Goal: Task Accomplishment & Management: Manage account settings

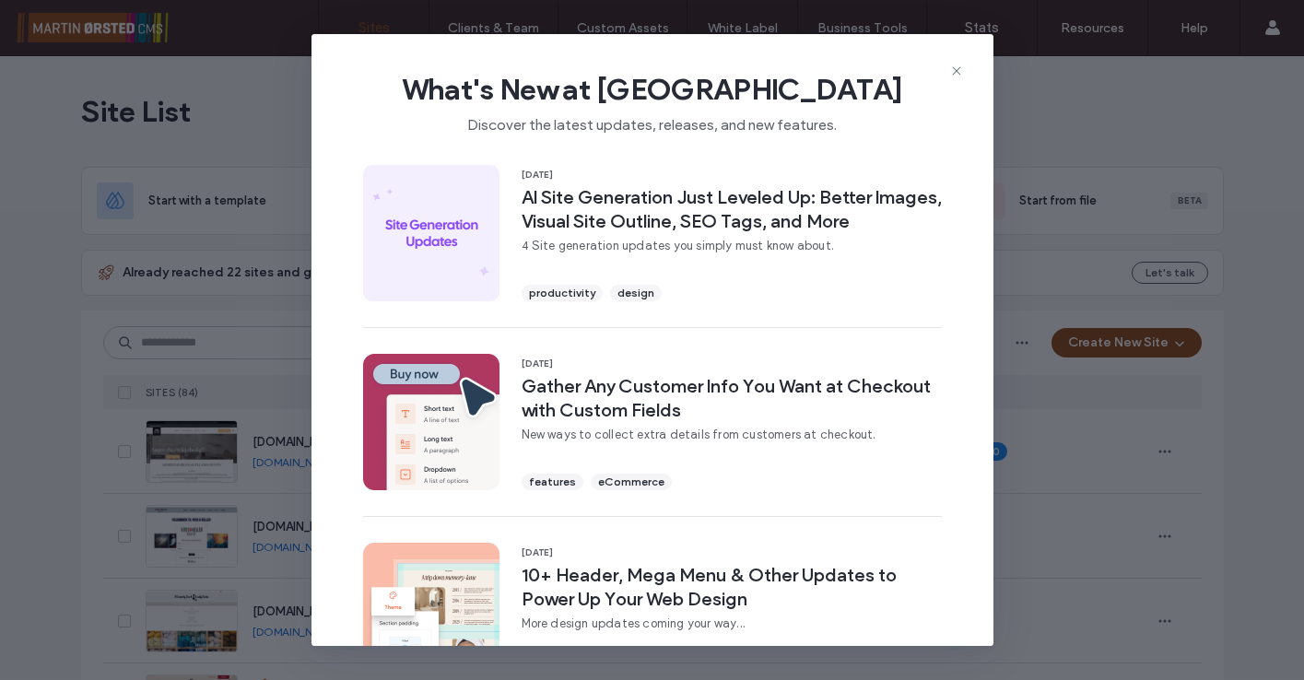
click at [955, 69] on icon at bounding box center [956, 71] width 15 height 15
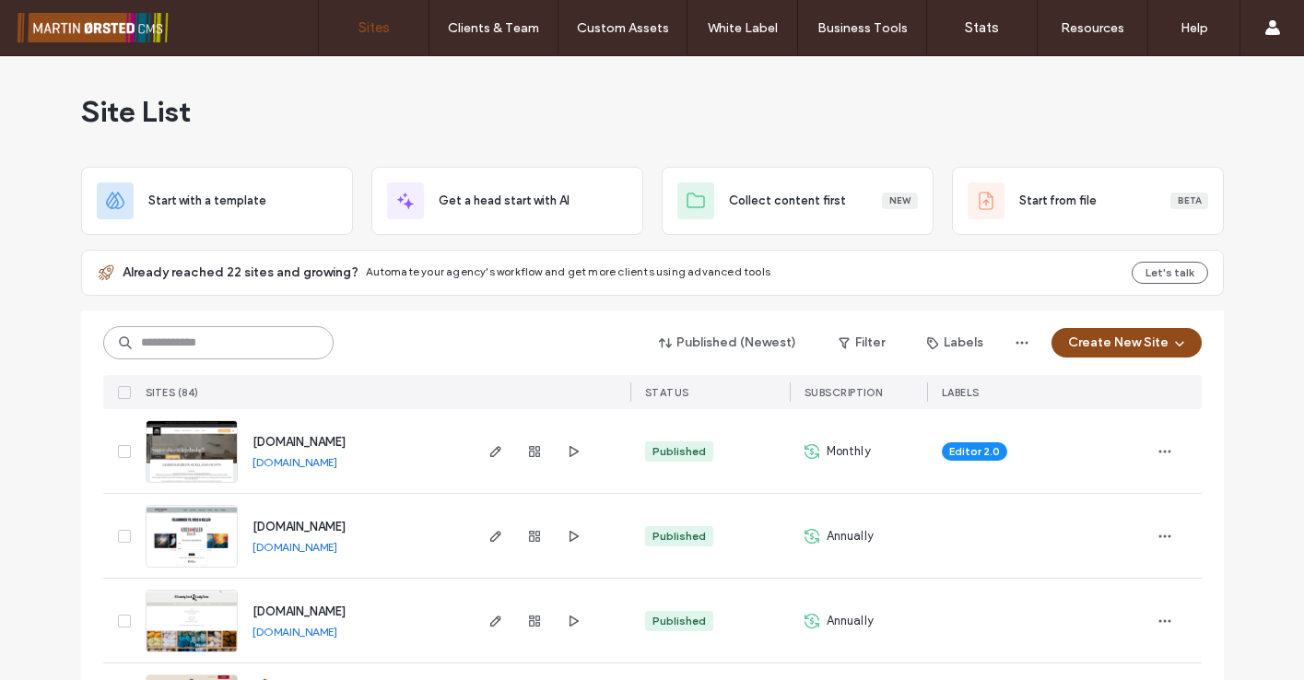
click at [146, 334] on input at bounding box center [218, 342] width 230 height 33
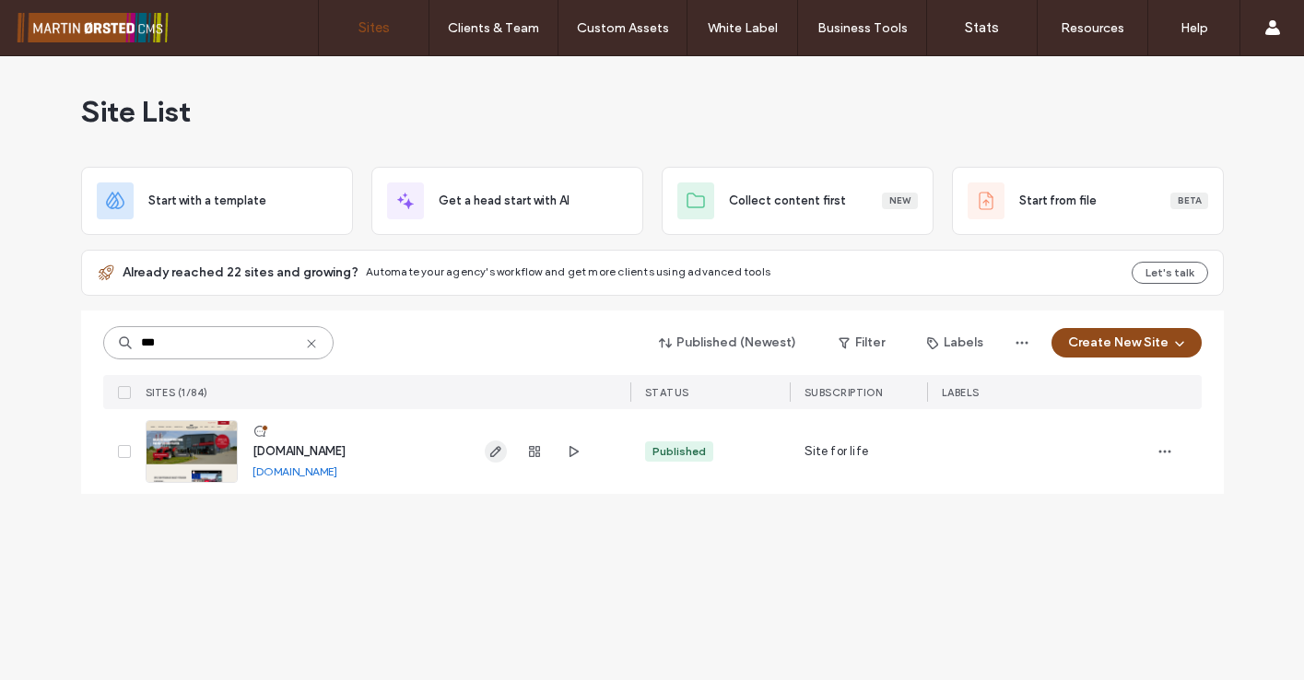
type input "***"
click at [500, 453] on icon "button" at bounding box center [495, 451] width 15 height 15
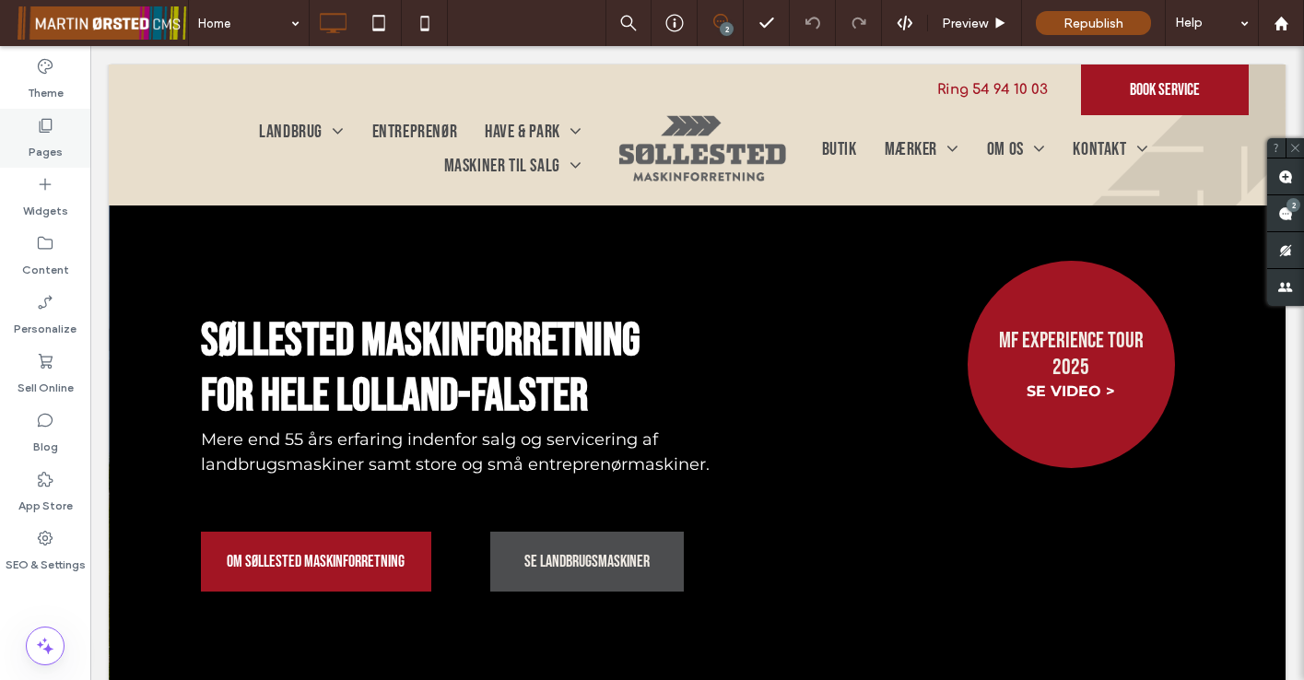
click at [42, 137] on label "Pages" at bounding box center [46, 148] width 34 height 26
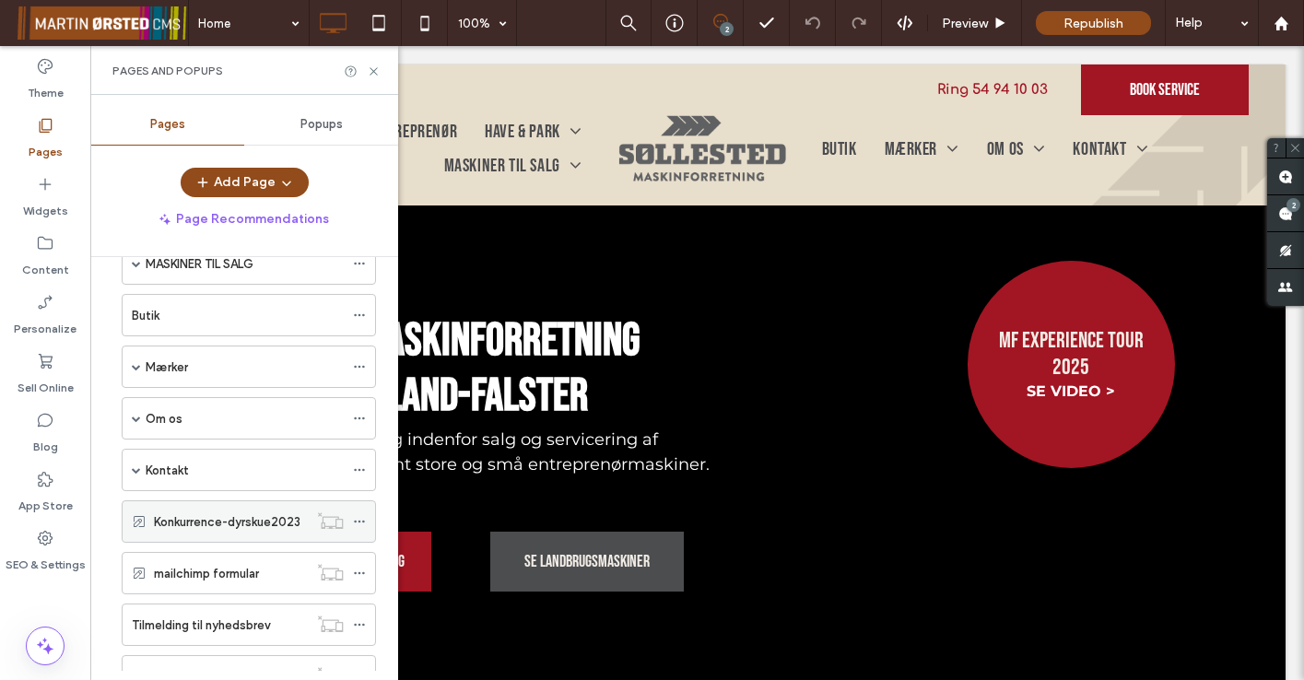
scroll to position [310, 0]
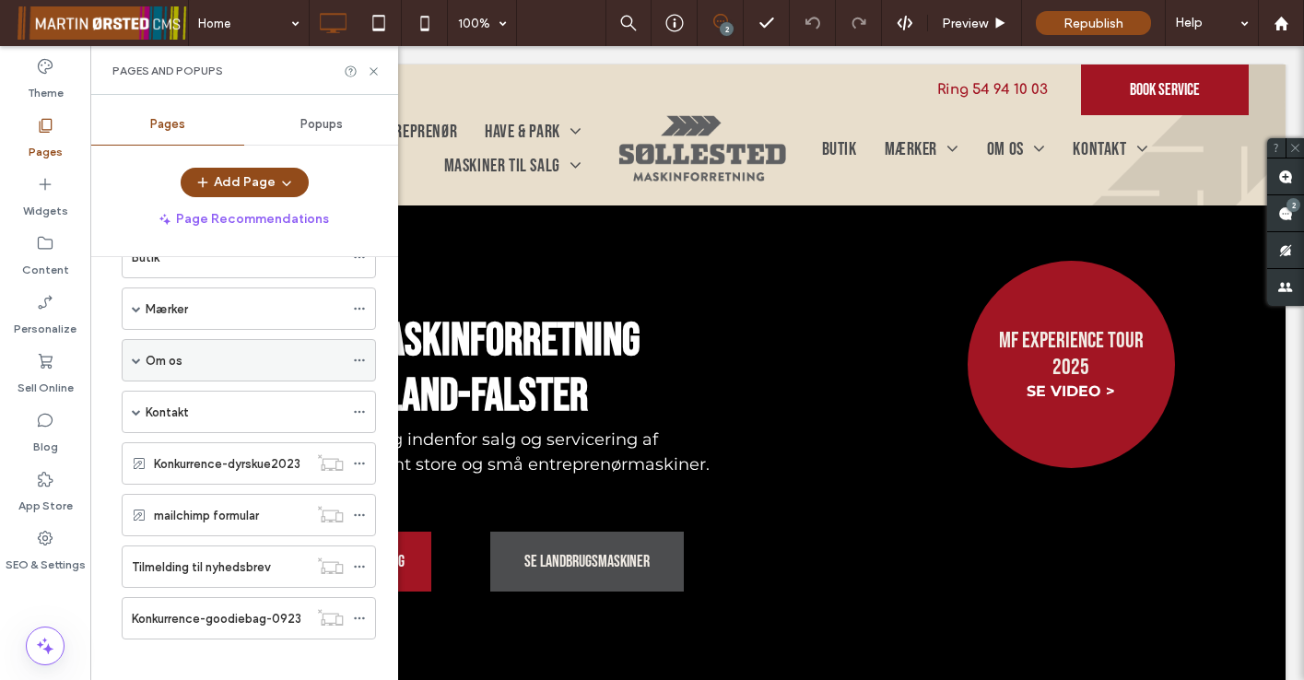
click at [165, 368] on label "Om os" at bounding box center [164, 361] width 37 height 32
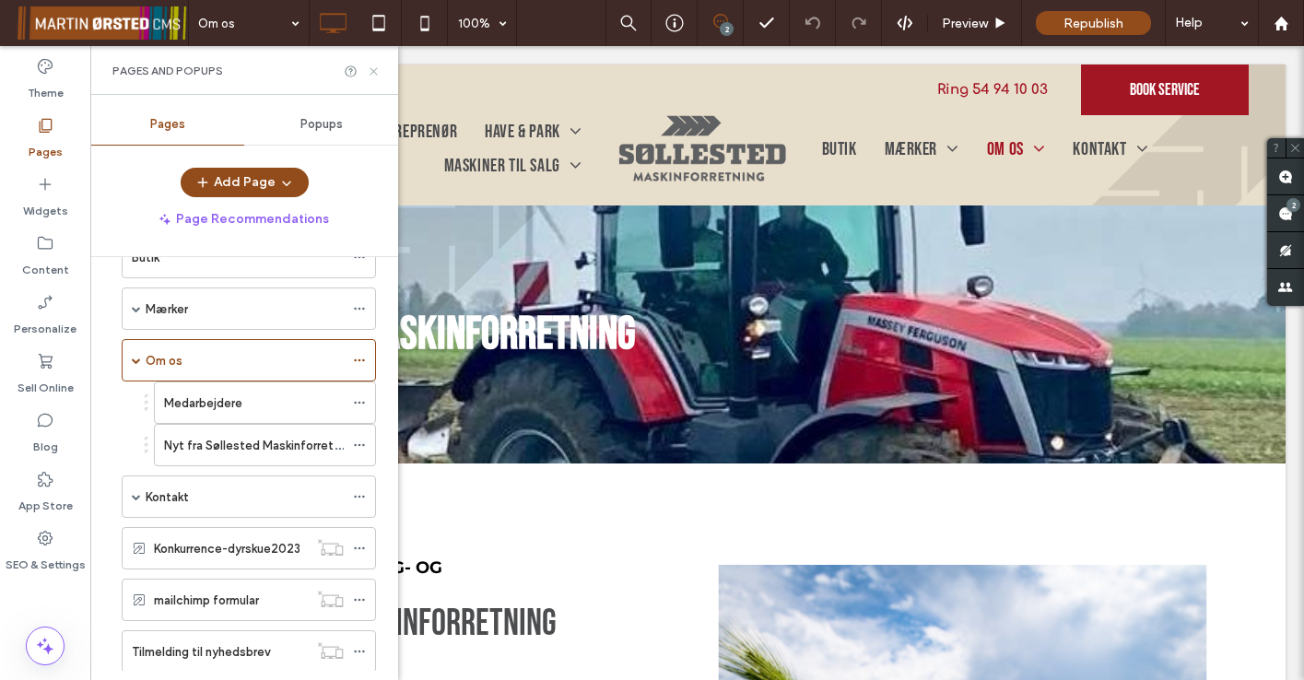
click at [371, 73] on use at bounding box center [372, 70] width 7 height 7
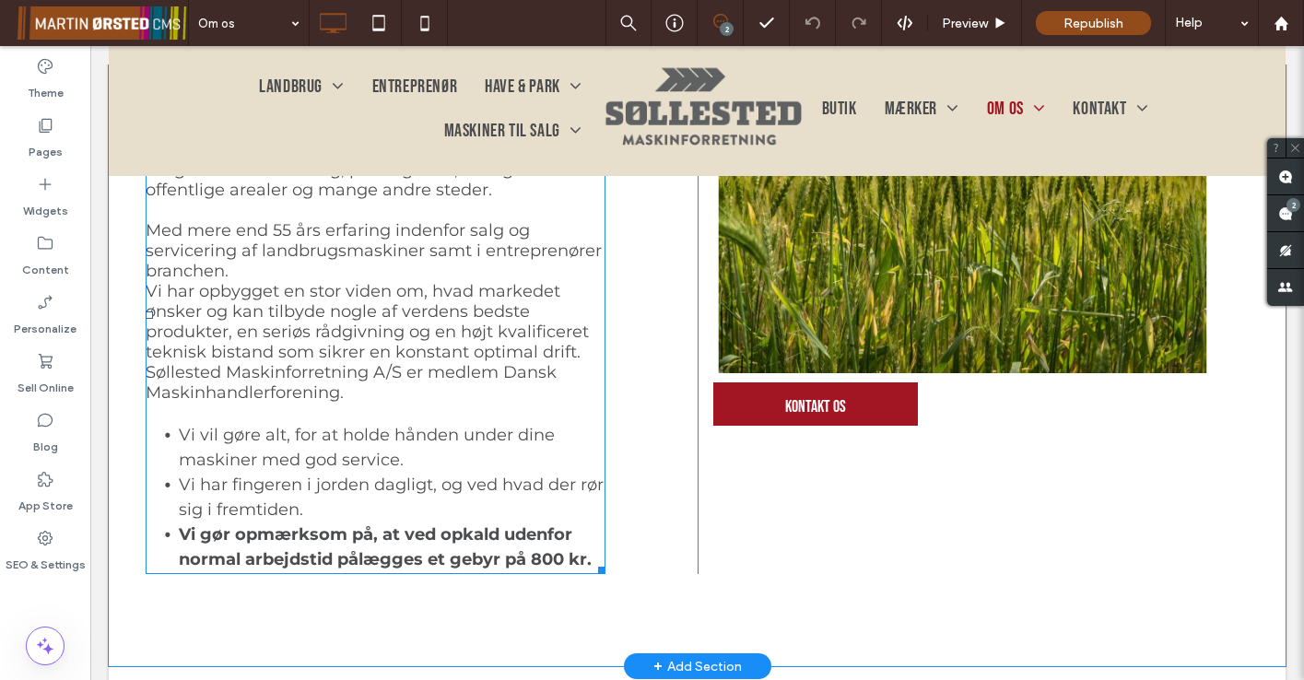
scroll to position [692, 0]
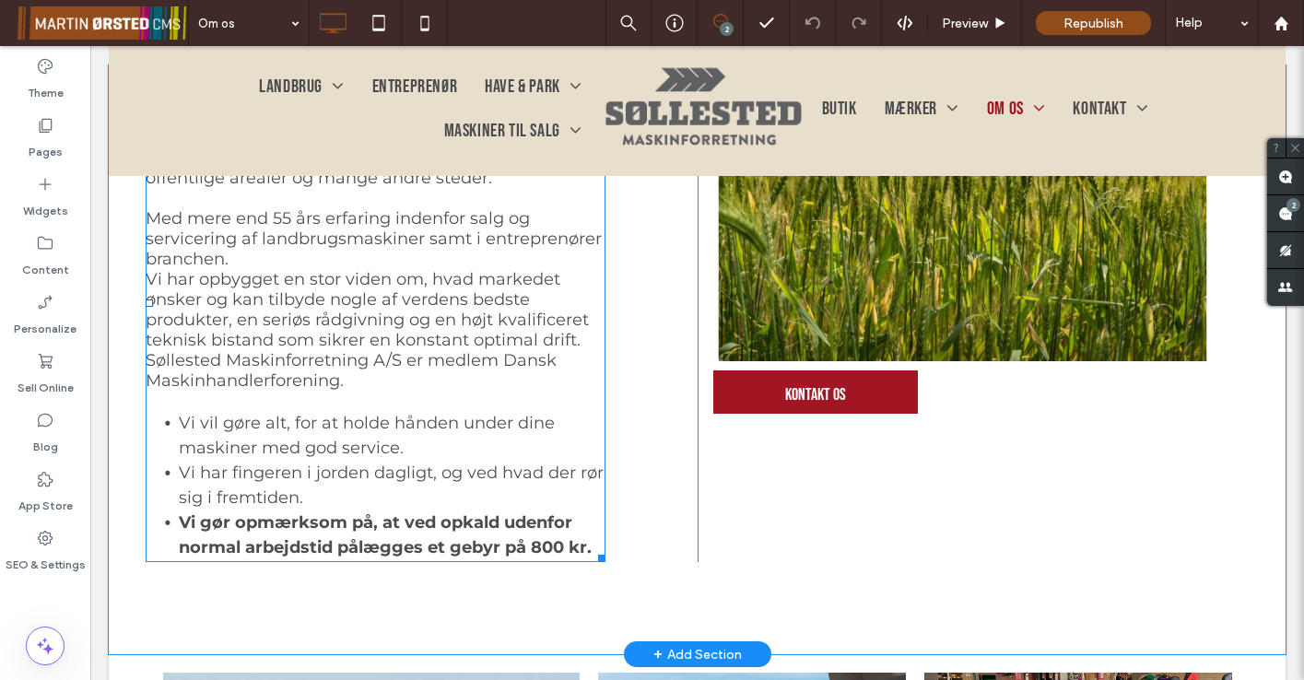
click at [541, 512] on strong "Vi gør opmærksom på, at ved opkald udenfor normal arbejdstid pålægges et gebyr …" at bounding box center [385, 534] width 413 height 45
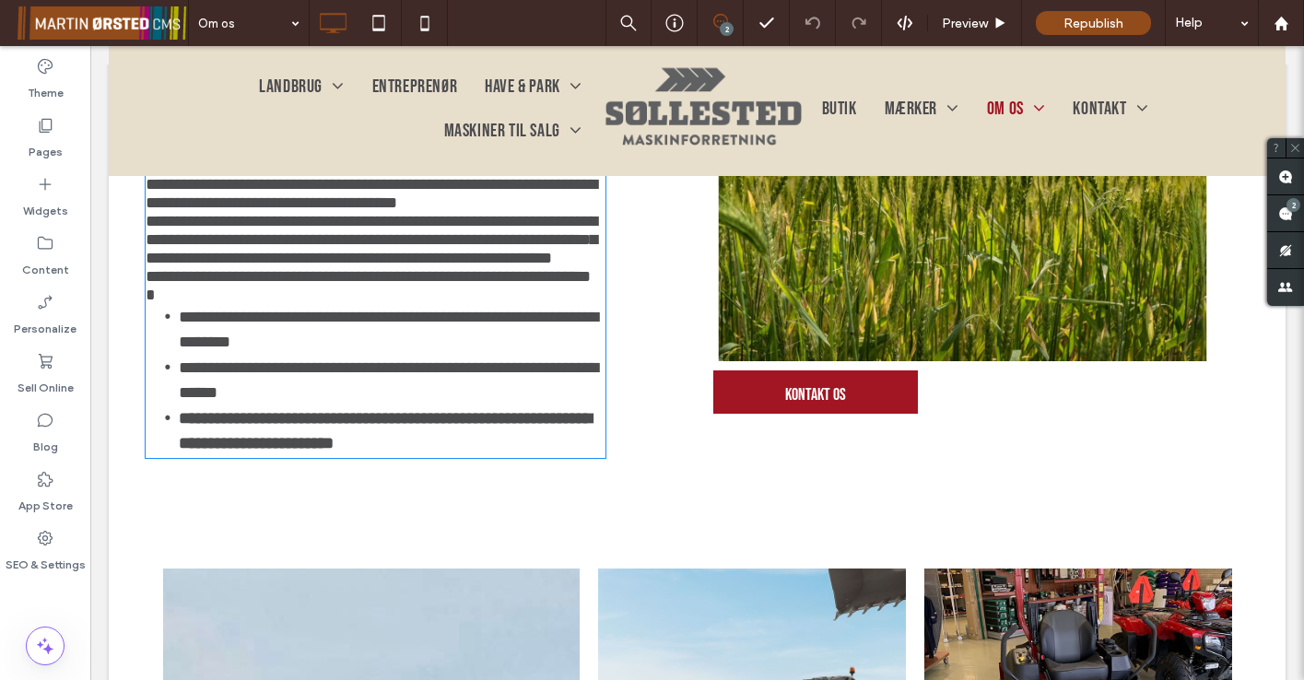
type input "**********"
type input "**"
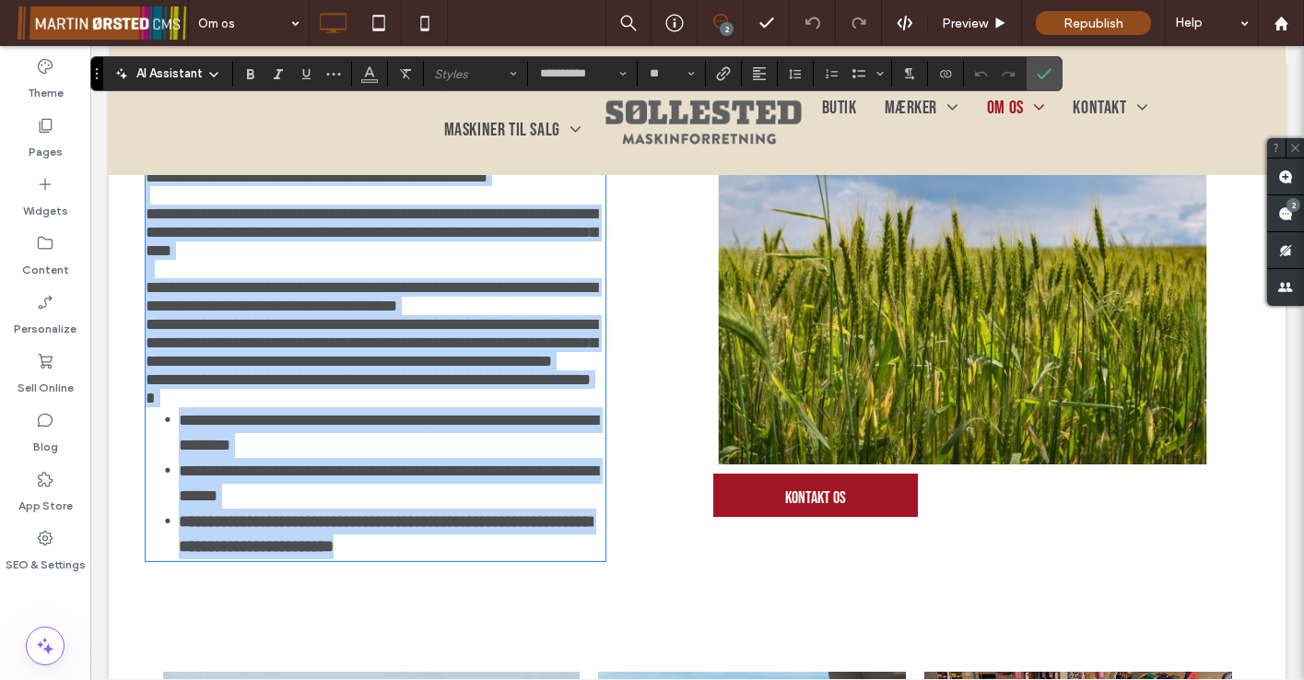
click at [545, 555] on strong "**********" at bounding box center [385, 533] width 413 height 41
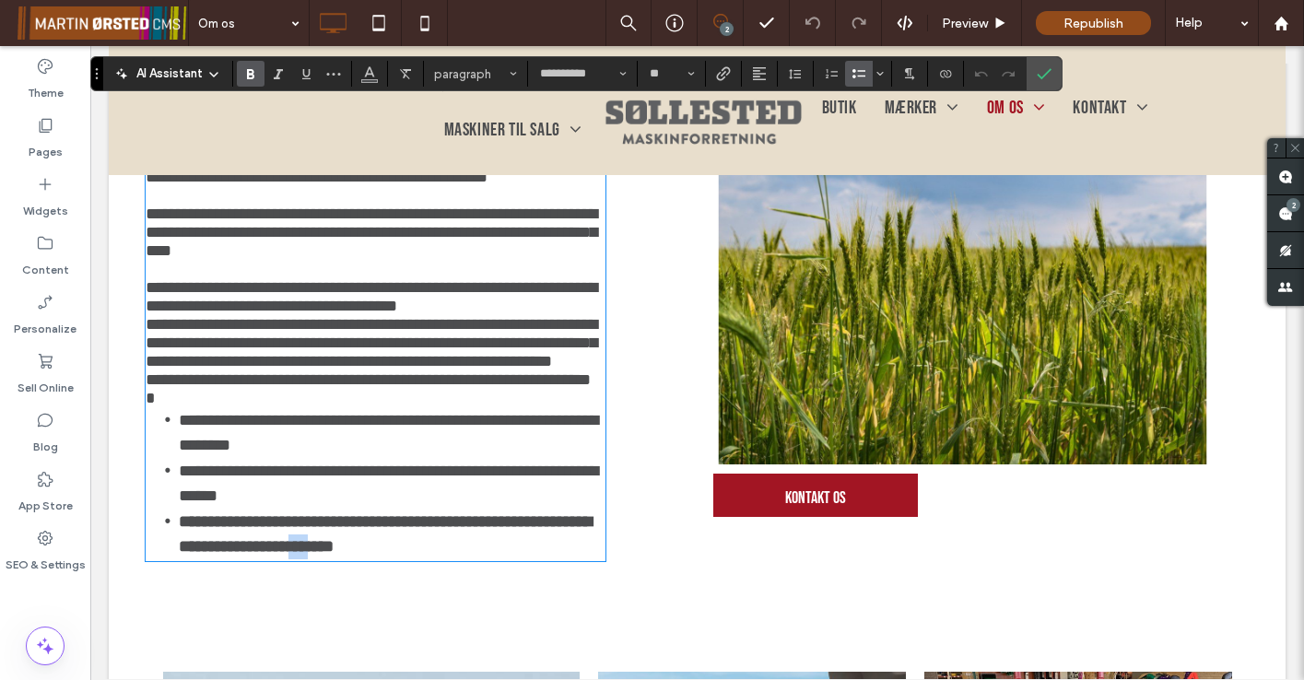
click at [545, 555] on strong "**********" at bounding box center [385, 533] width 413 height 41
click at [628, 479] on div "**********" at bounding box center [422, 264] width 552 height 594
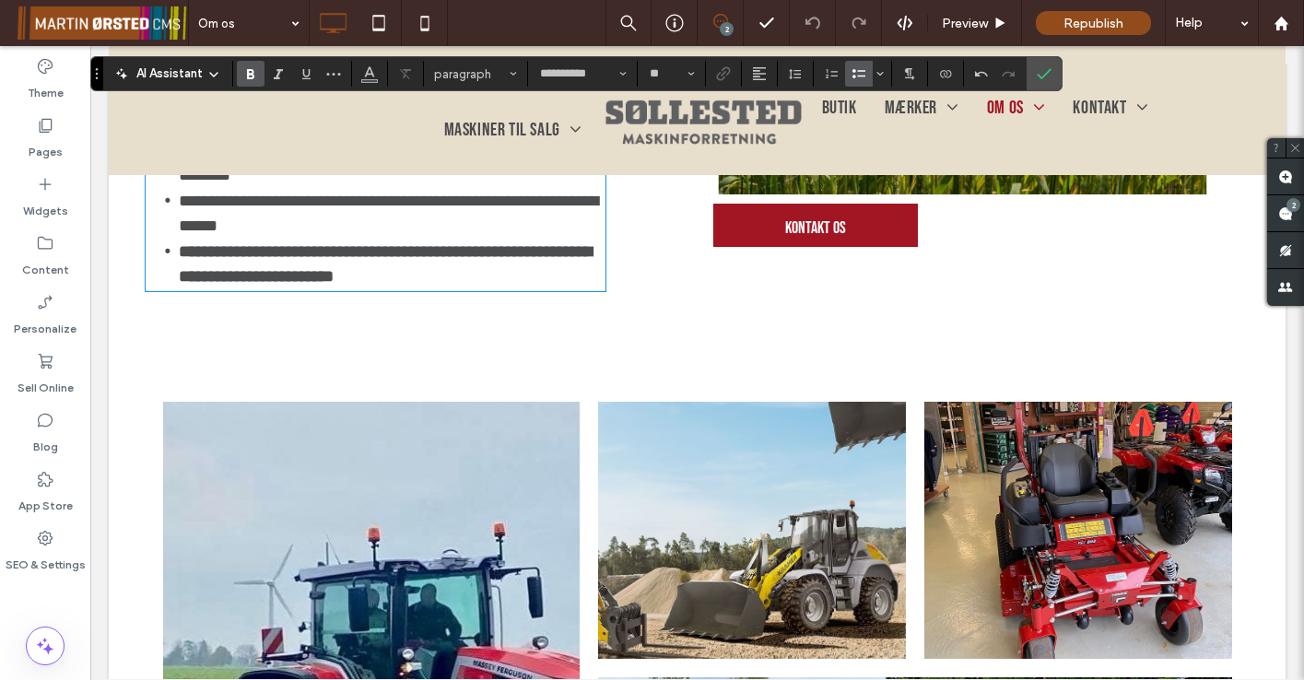
scroll to position [889, 0]
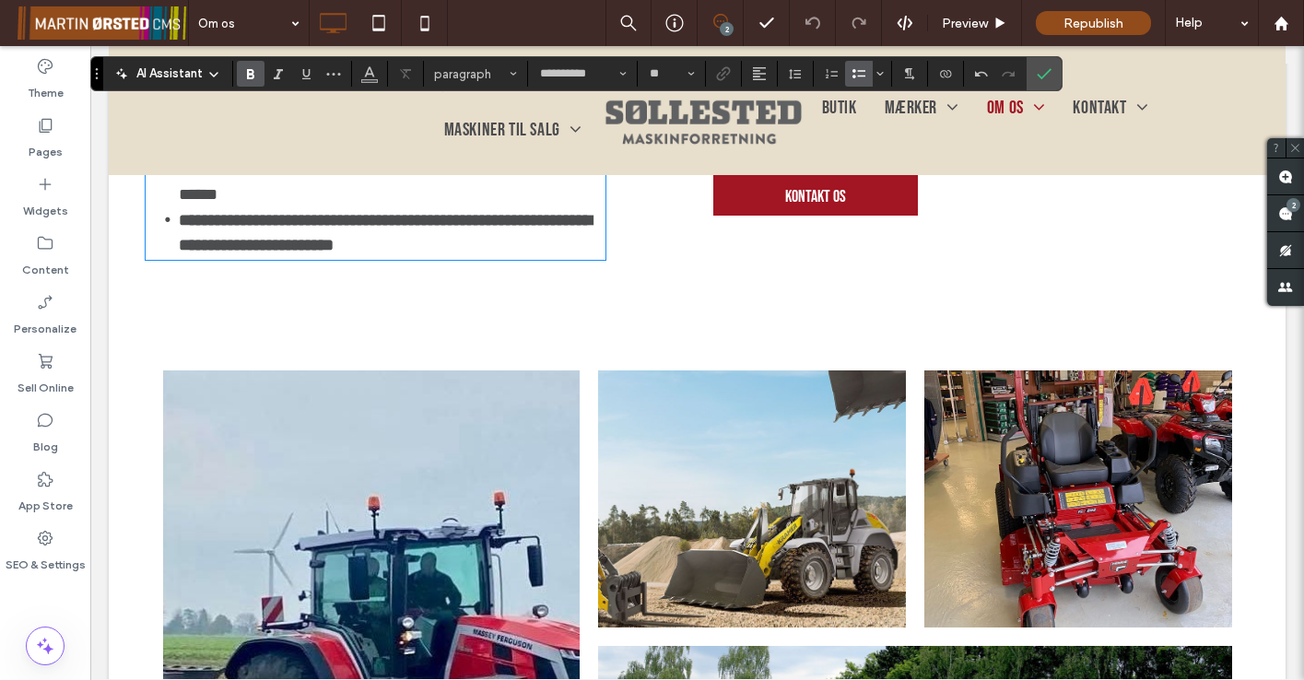
click at [1046, 73] on icon "Confirm" at bounding box center [1044, 73] width 15 height 15
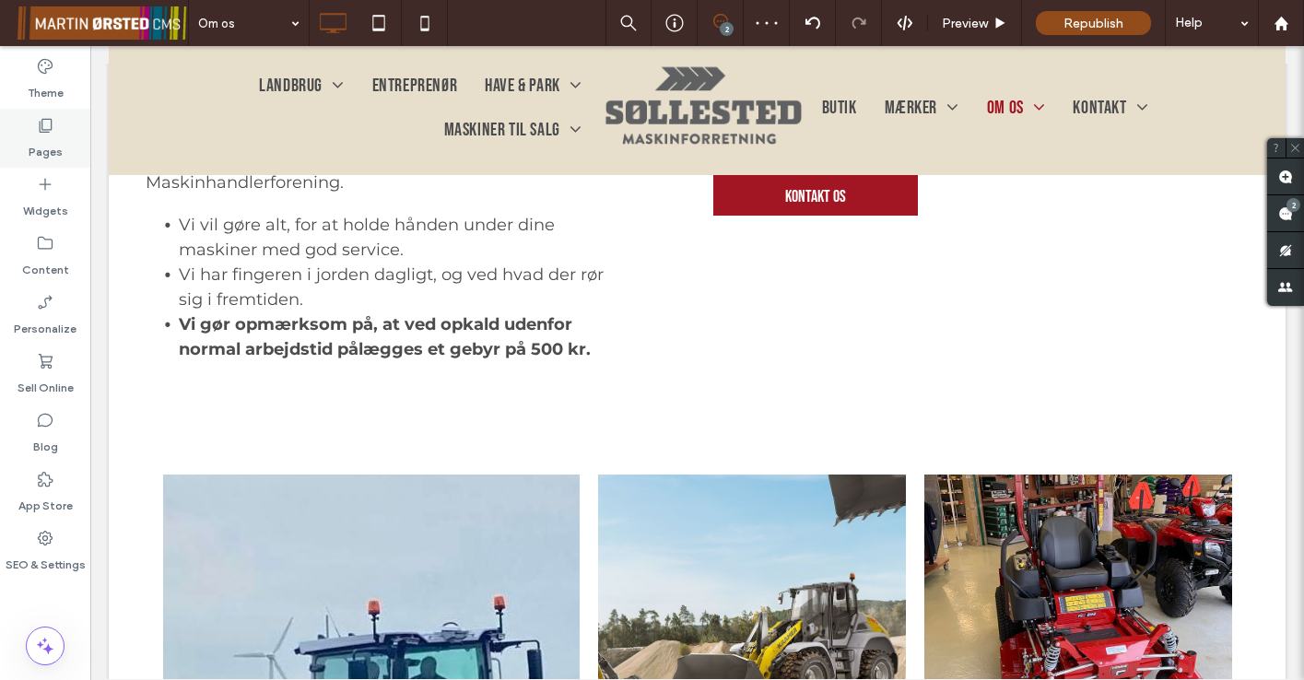
click at [42, 133] on use at bounding box center [46, 126] width 13 height 14
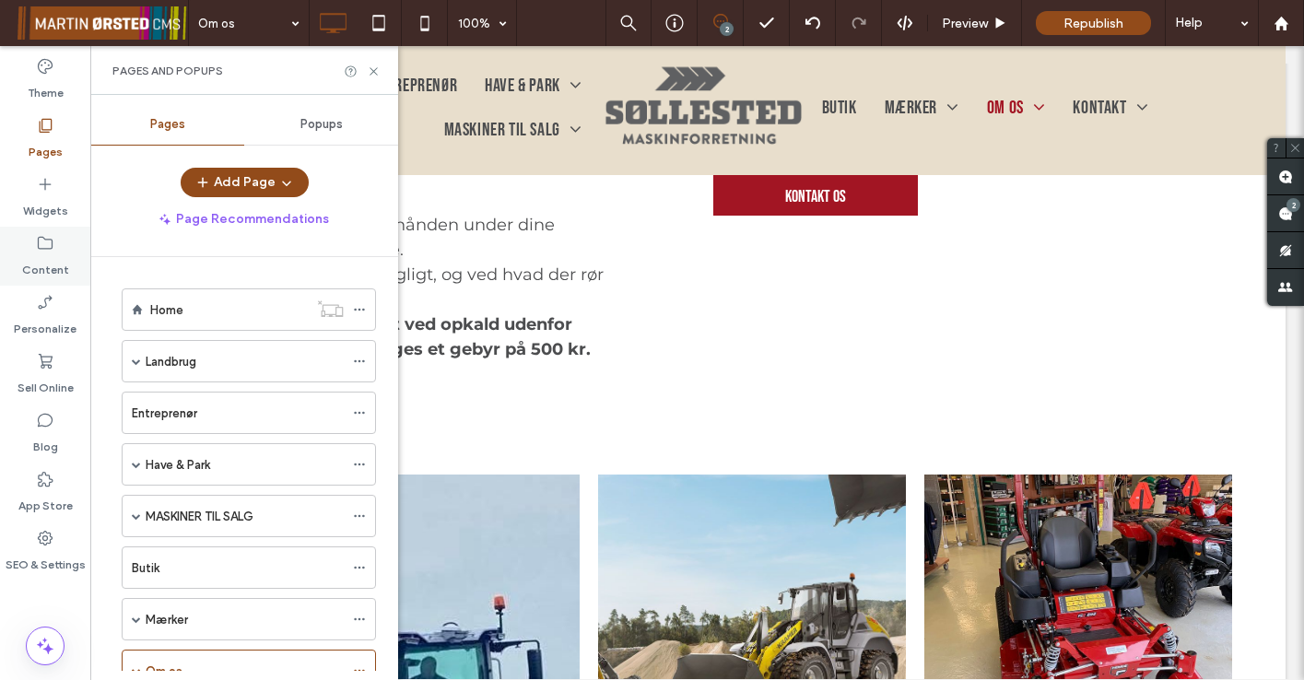
click at [42, 247] on icon at bounding box center [45, 243] width 18 height 18
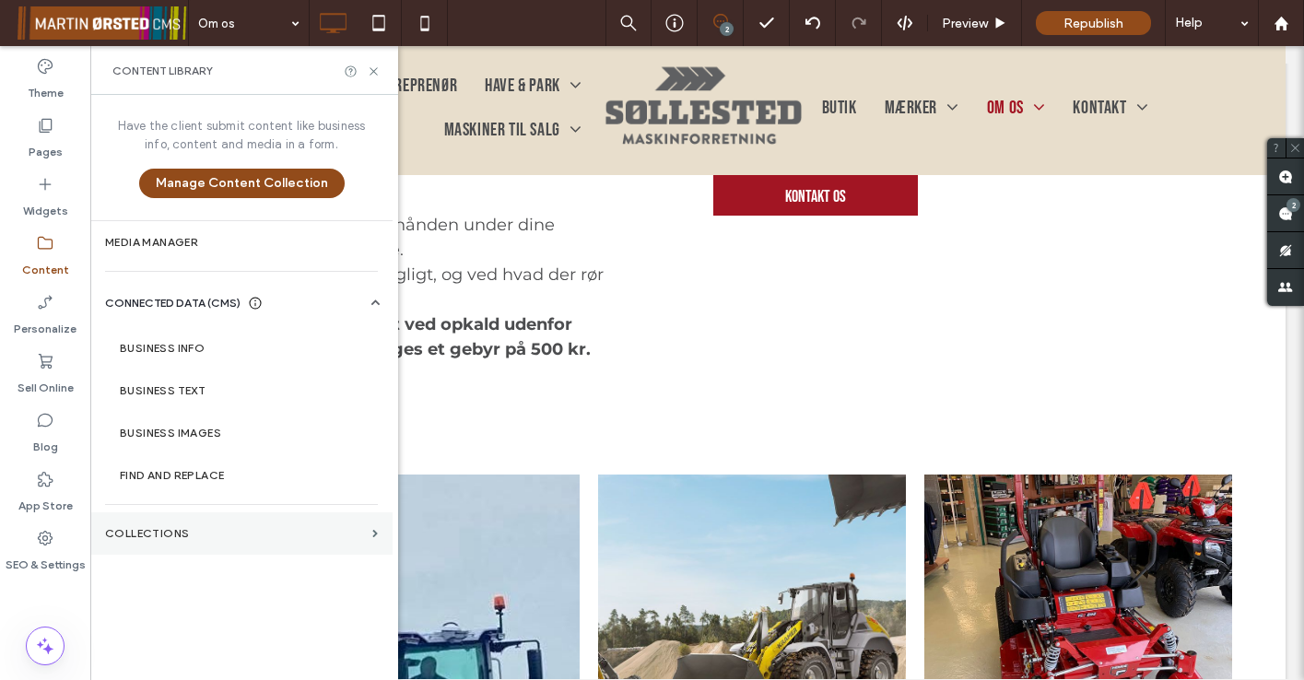
click at [162, 538] on label "Collections" at bounding box center [235, 533] width 260 height 13
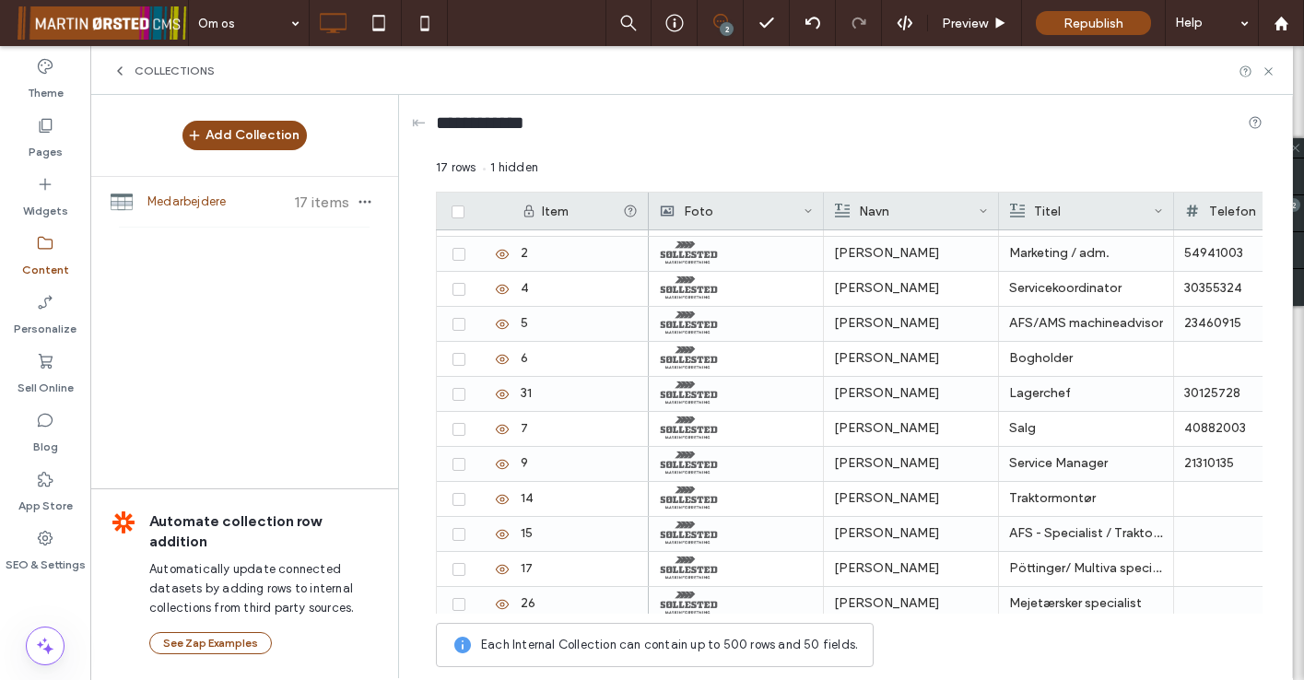
scroll to position [12, 0]
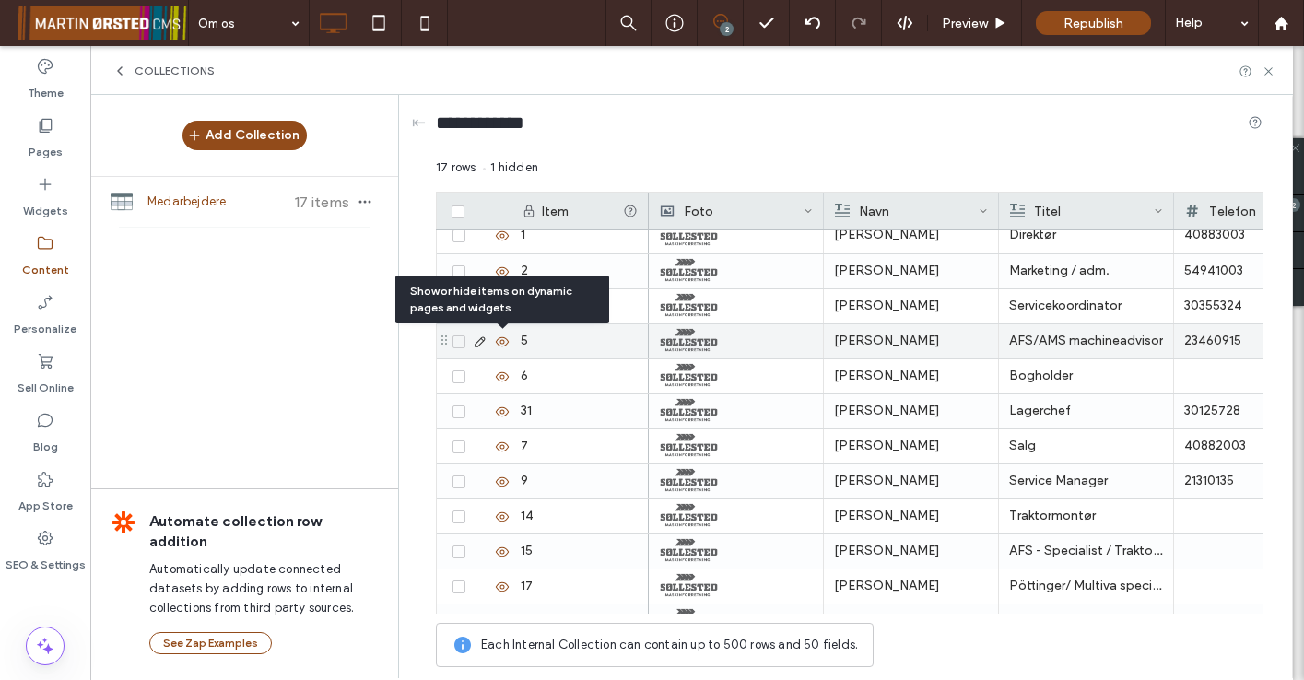
click at [504, 341] on use at bounding box center [502, 340] width 13 height 9
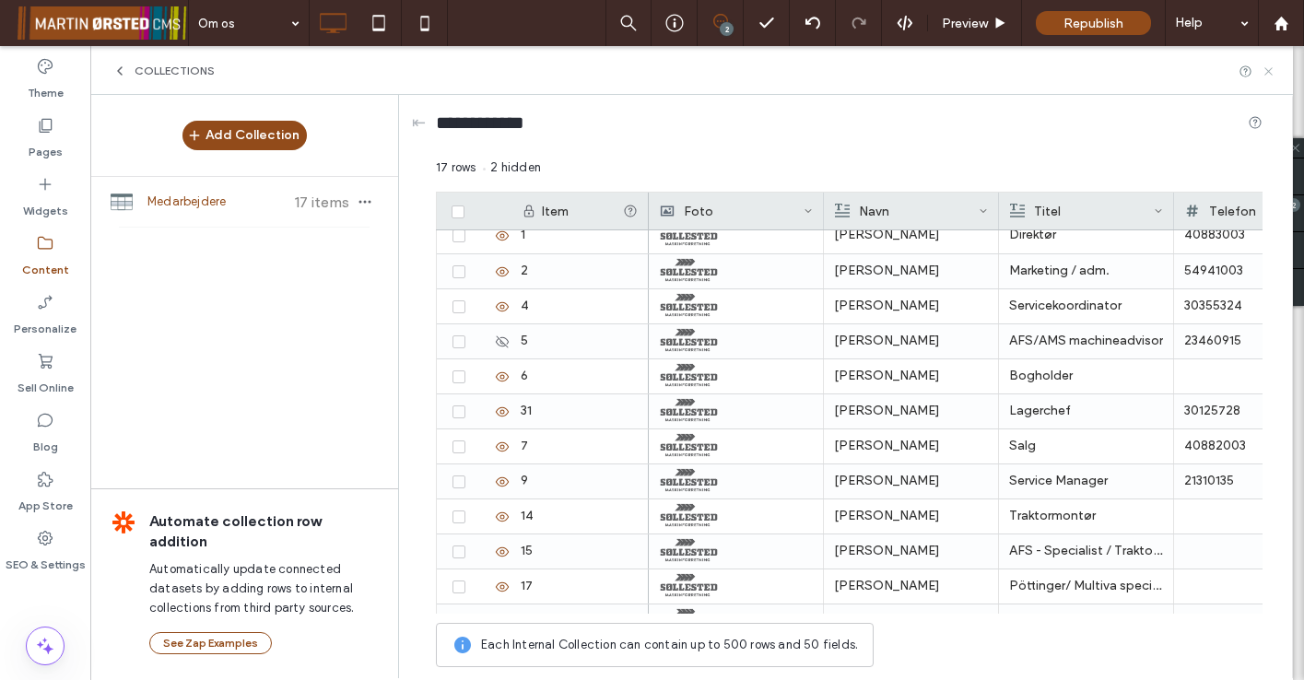
click at [1268, 74] on icon at bounding box center [1268, 71] width 14 height 14
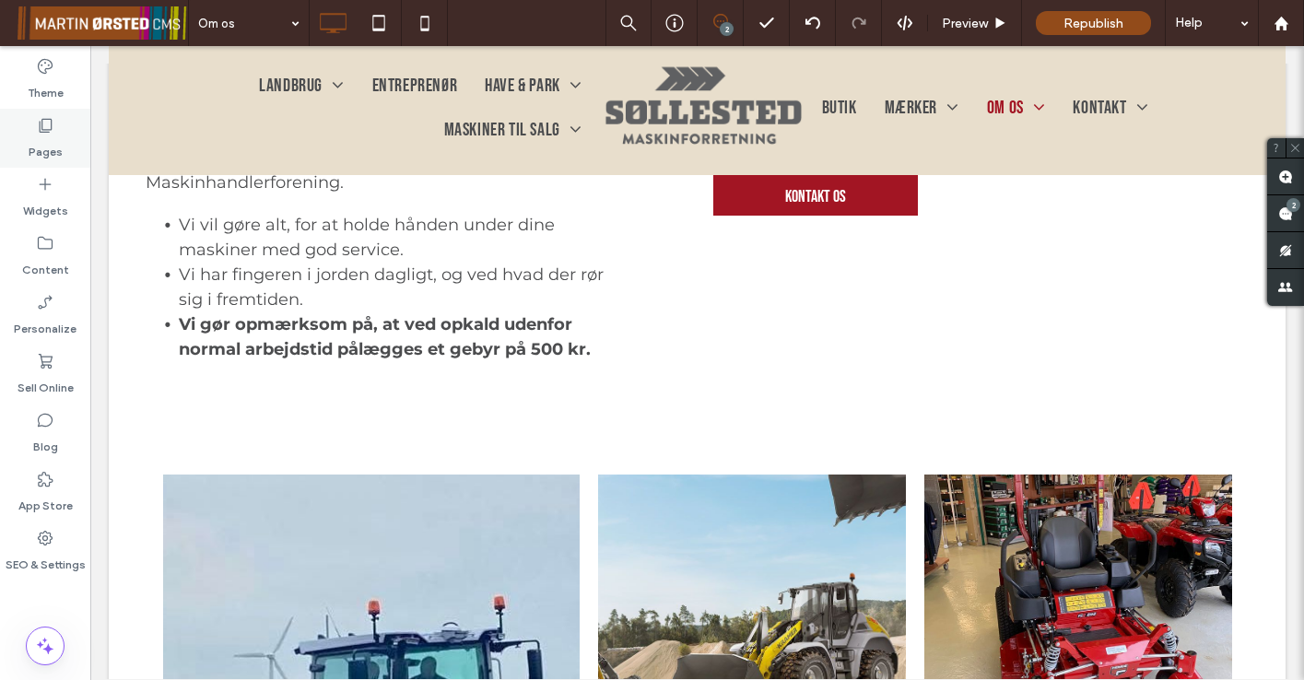
click at [41, 141] on label "Pages" at bounding box center [46, 148] width 34 height 26
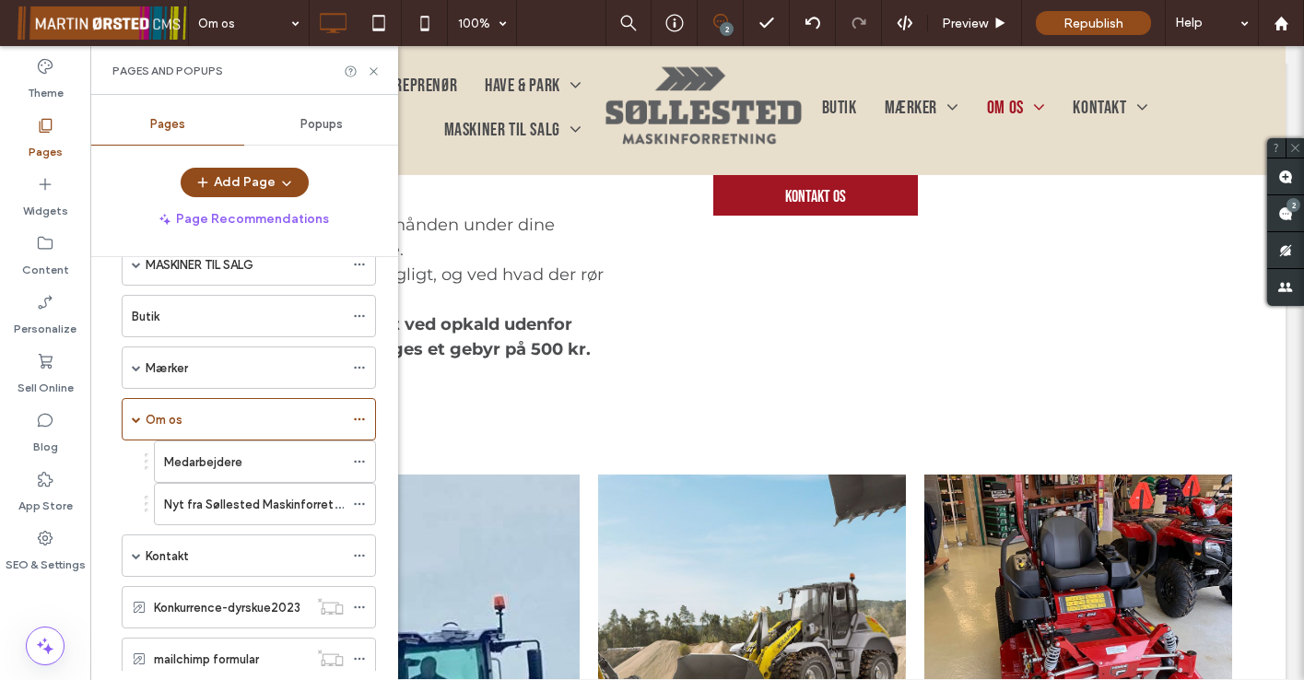
scroll to position [354, 0]
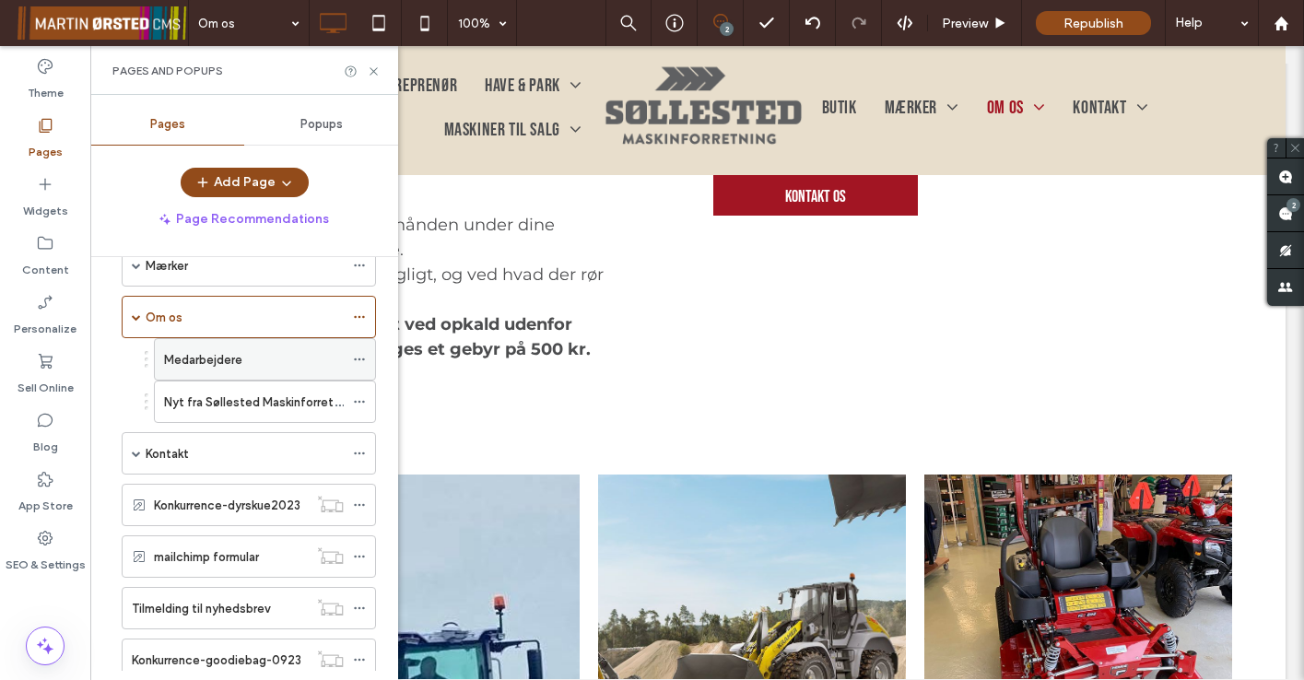
click at [194, 356] on label "Medarbejdere" at bounding box center [203, 360] width 78 height 32
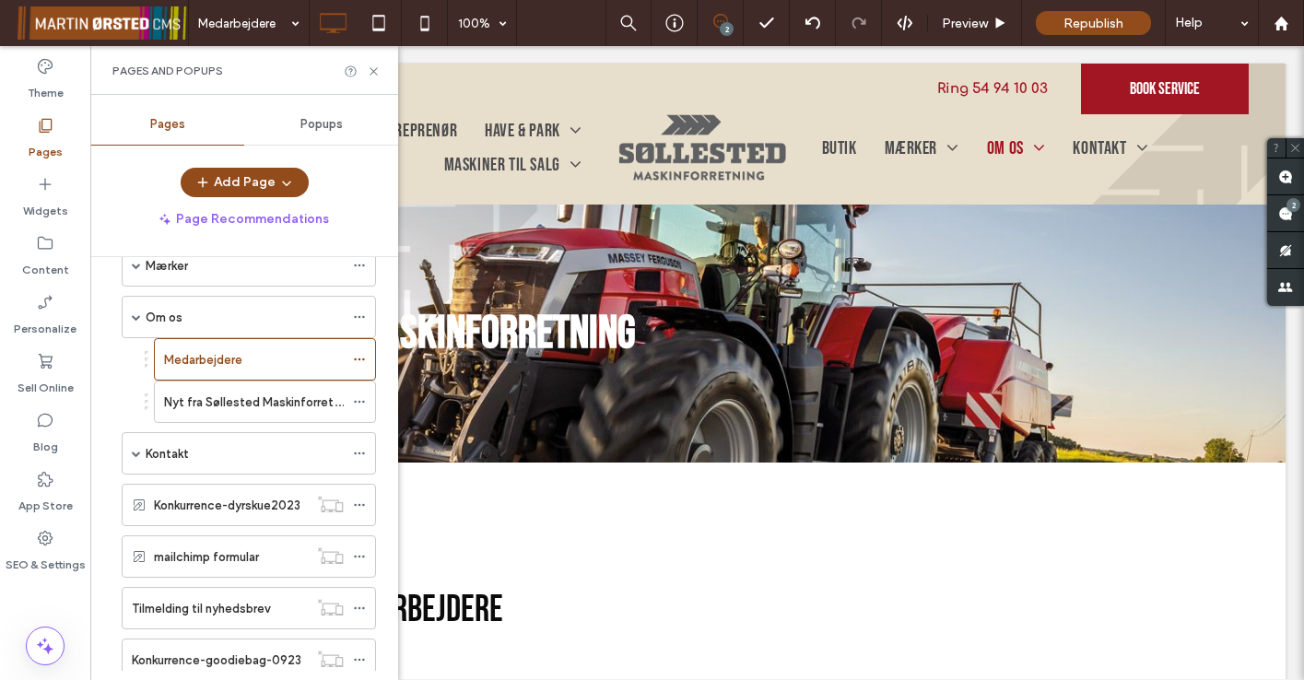
scroll to position [0, 0]
click at [371, 72] on icon at bounding box center [374, 71] width 14 height 14
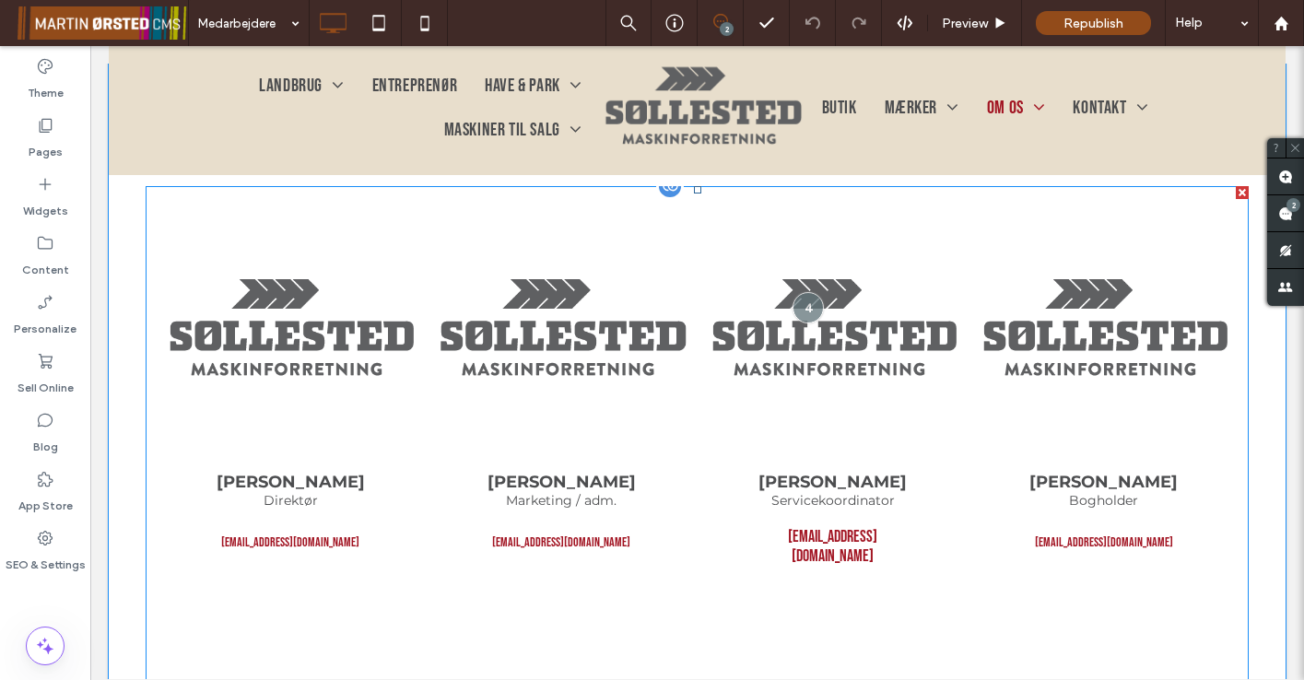
scroll to position [459, 0]
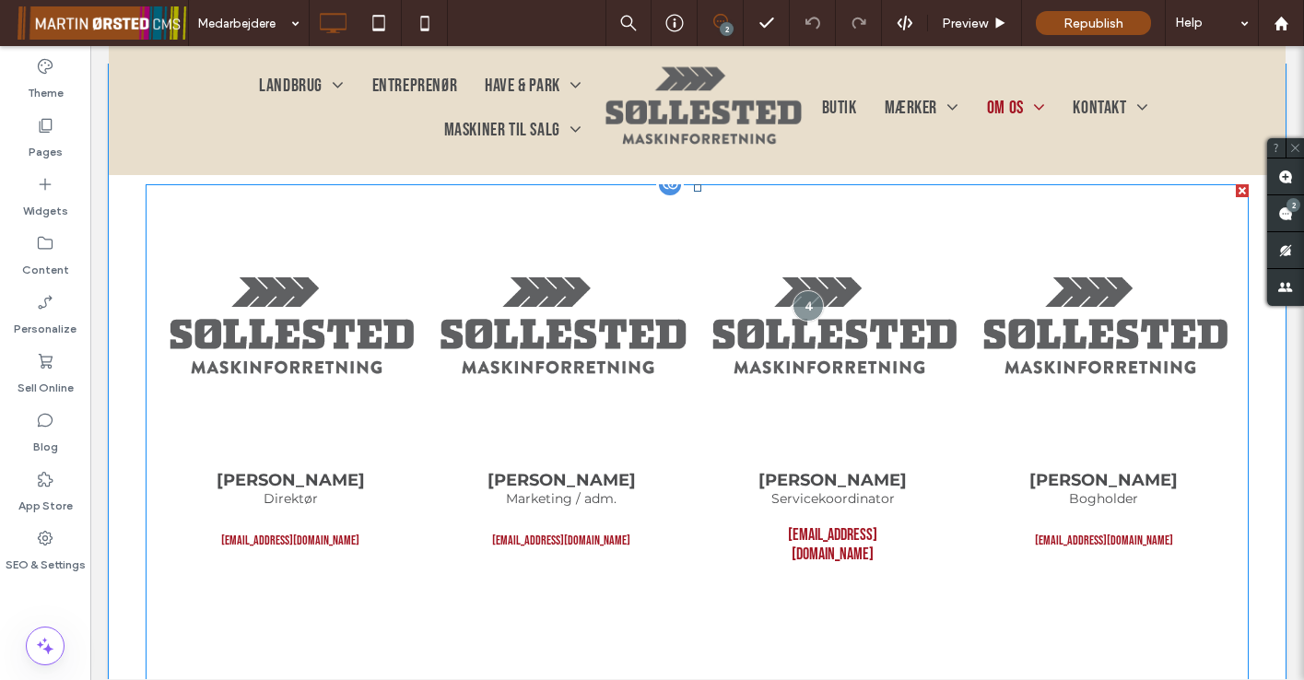
click at [552, 340] on link at bounding box center [561, 329] width 252 height 252
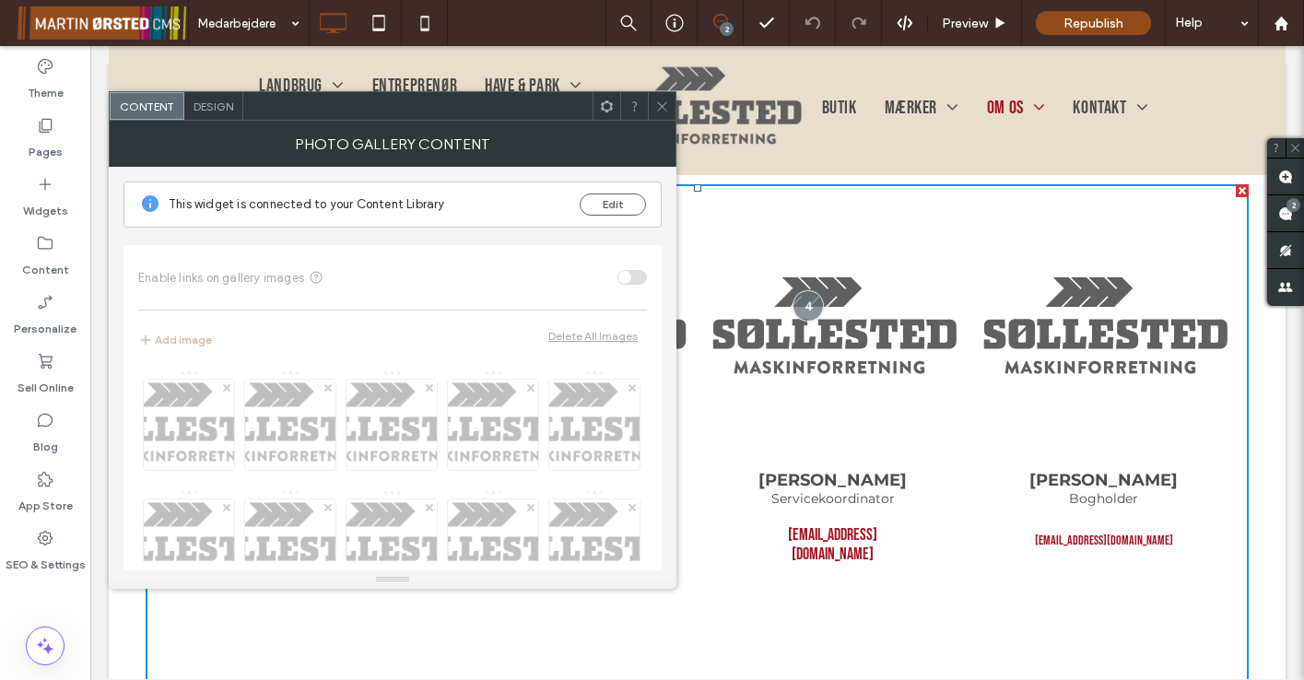
click at [197, 109] on span "Design" at bounding box center [213, 107] width 40 height 14
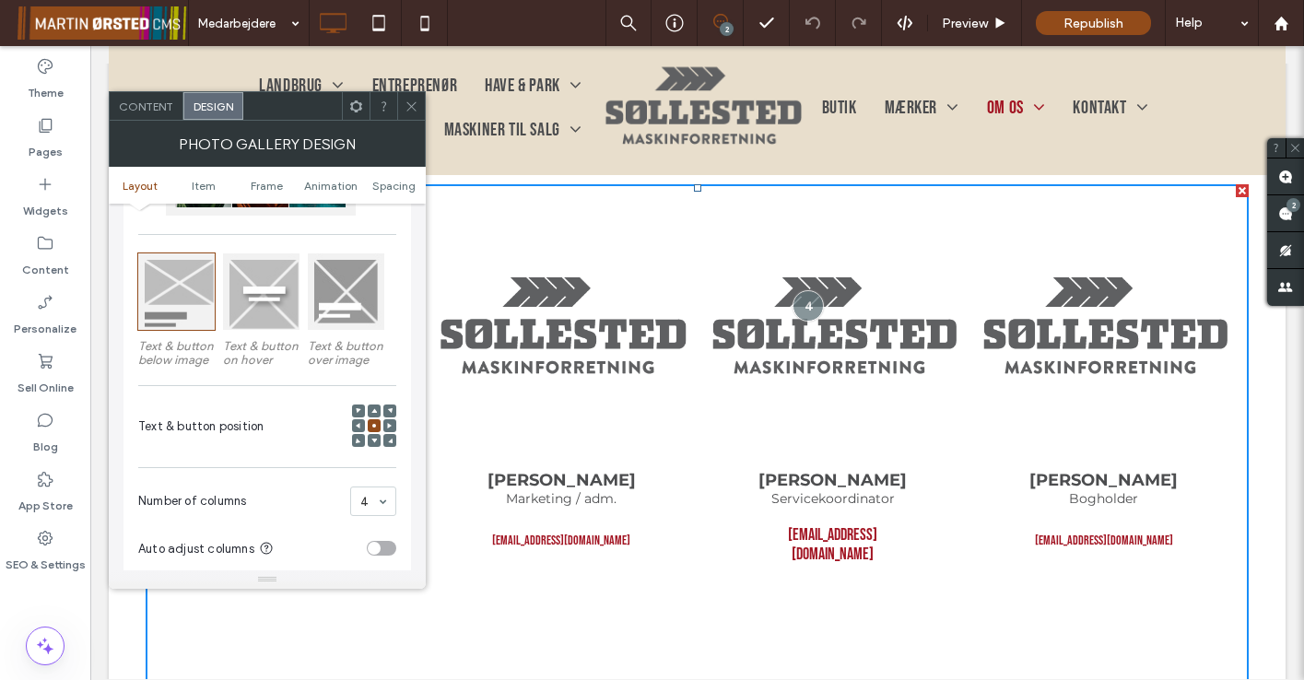
scroll to position [231, 0]
click at [407, 106] on icon at bounding box center [411, 107] width 14 height 14
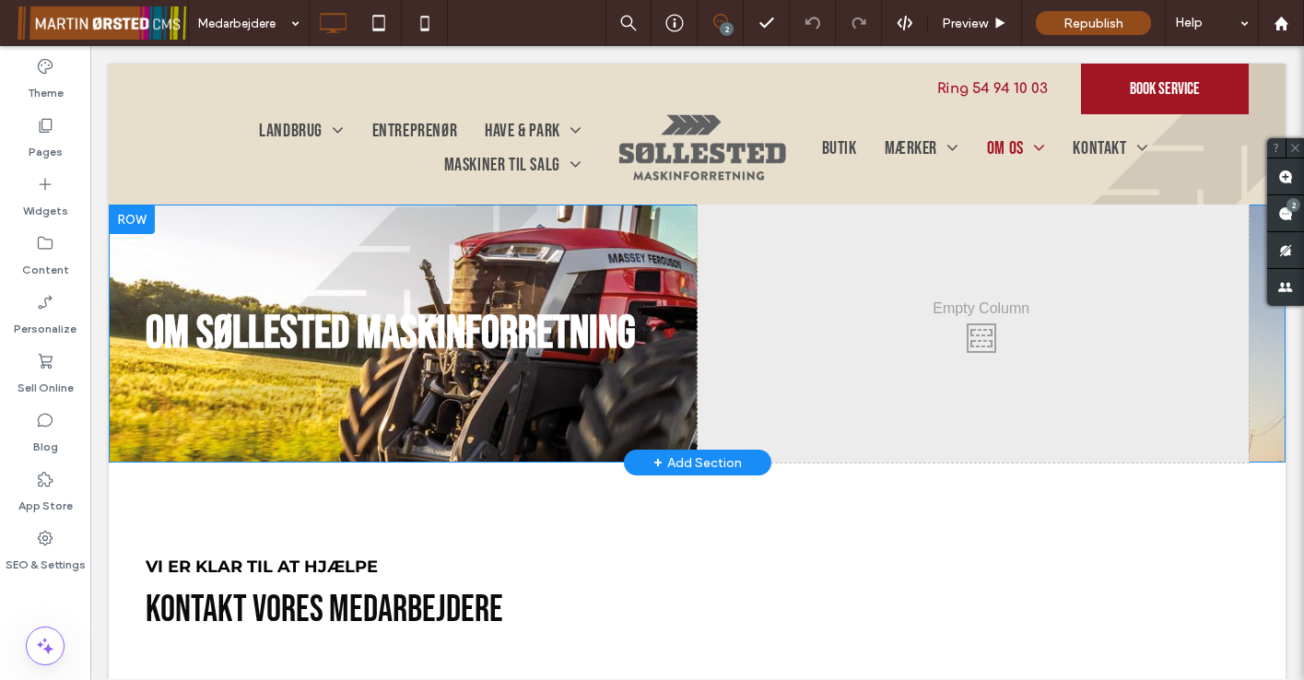
scroll to position [0, 0]
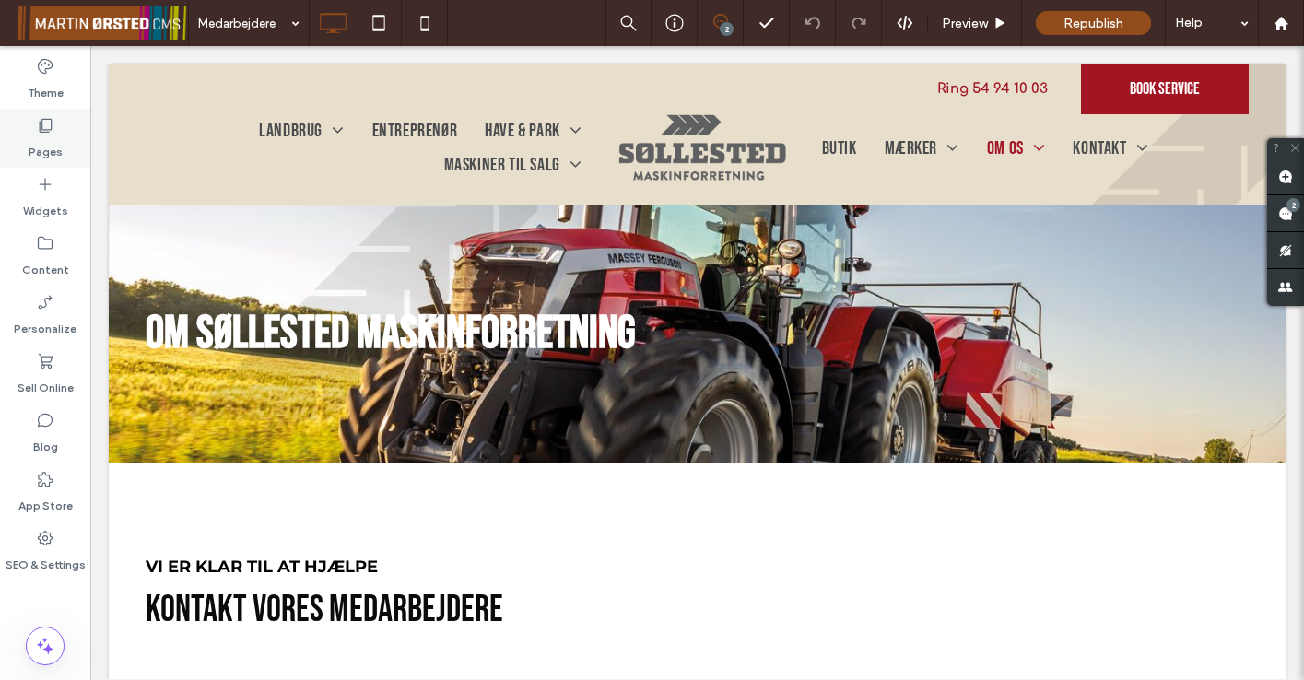
click at [41, 134] on icon at bounding box center [45, 125] width 18 height 18
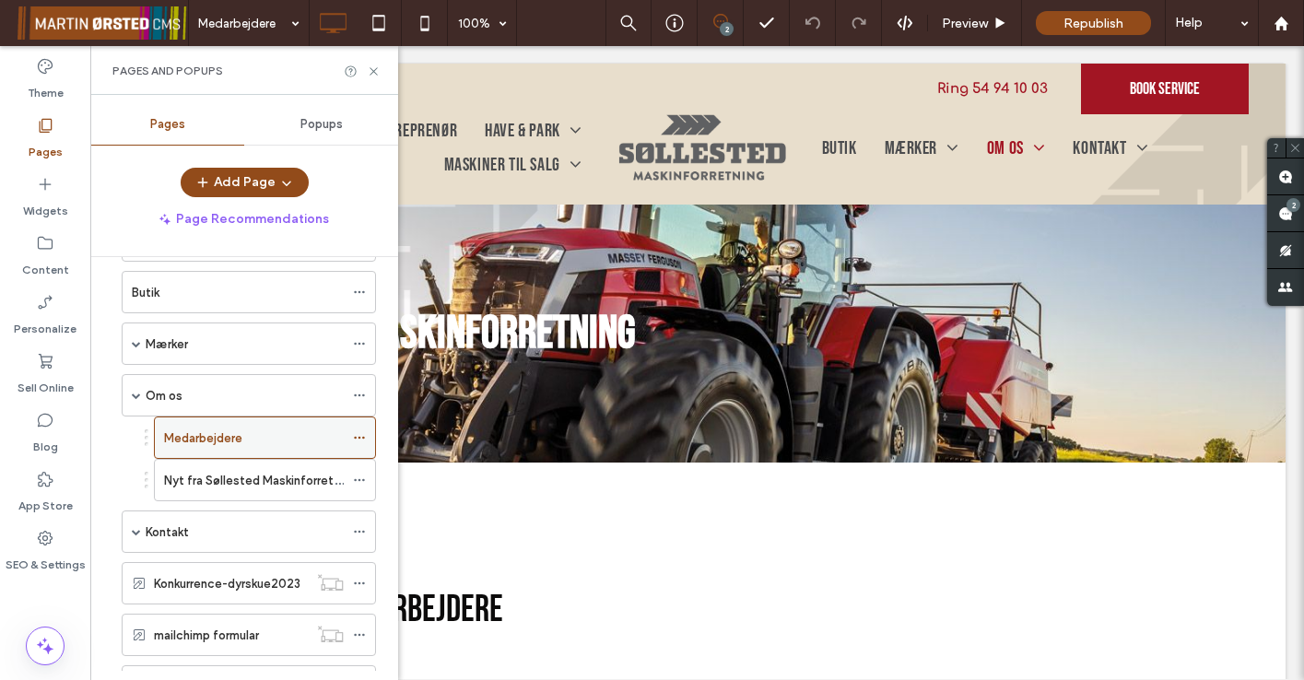
scroll to position [276, 0]
click at [179, 392] on label "Om os" at bounding box center [164, 395] width 37 height 32
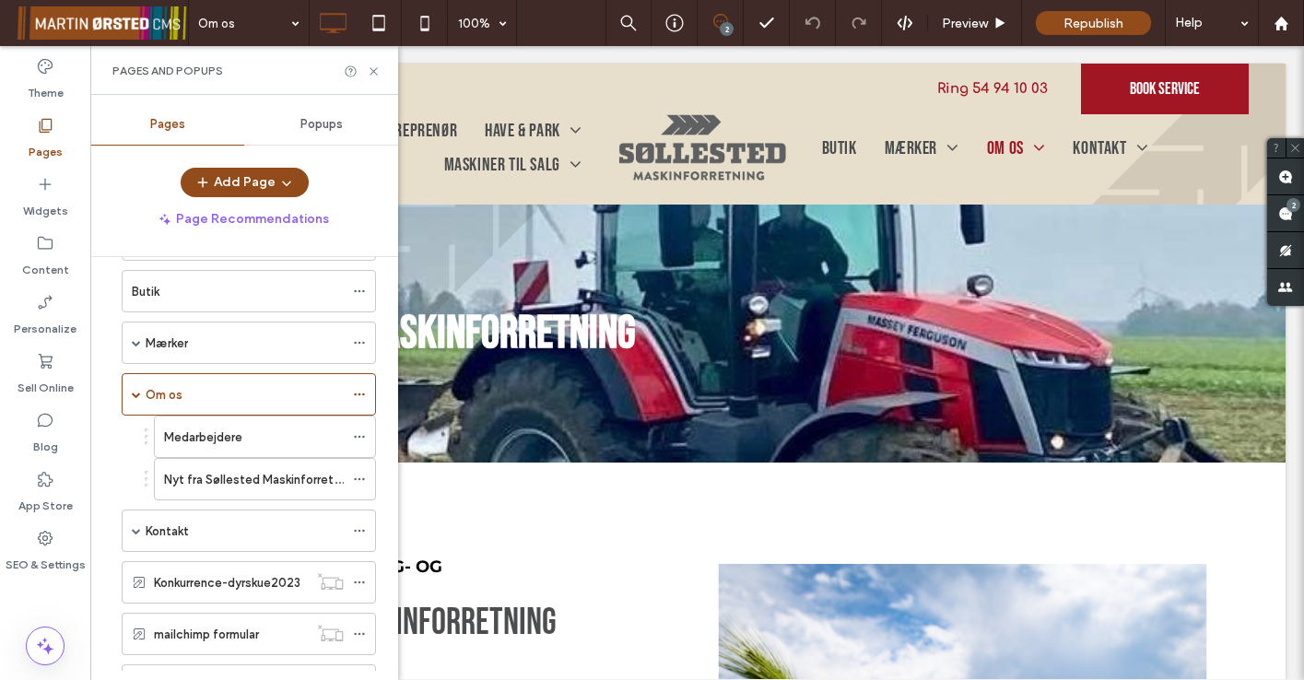
scroll to position [0, 0]
click at [373, 68] on icon at bounding box center [374, 71] width 14 height 14
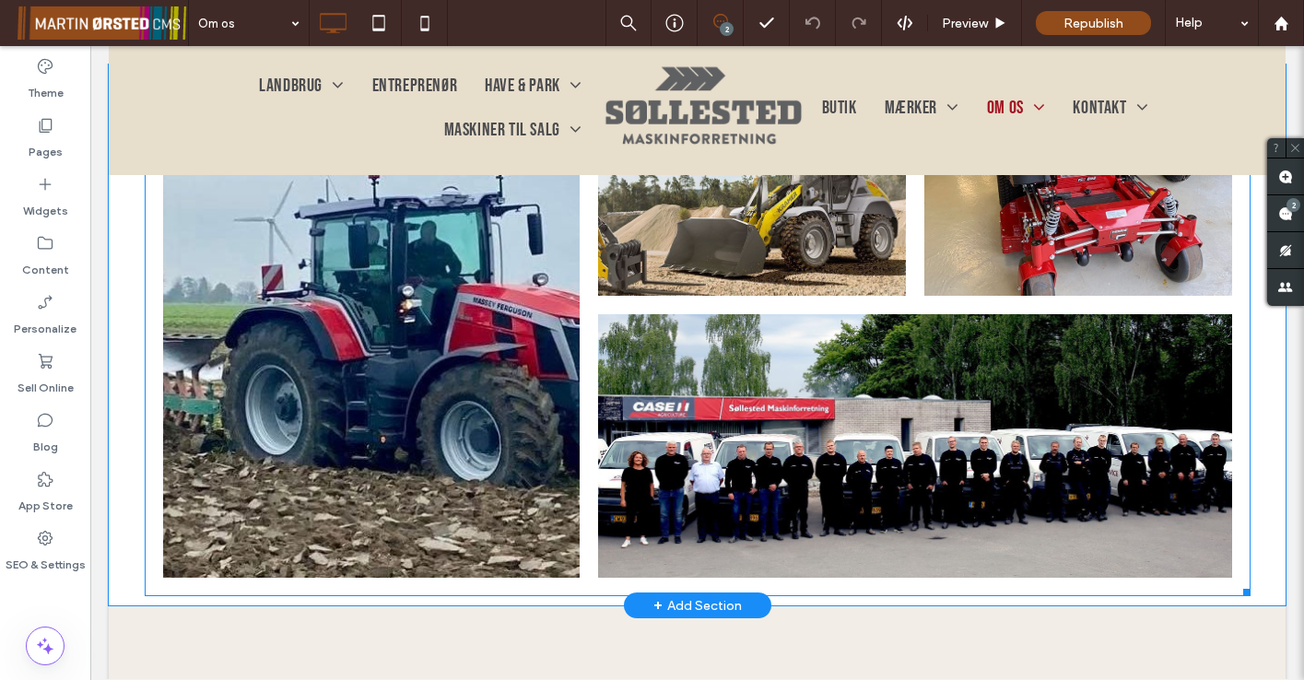
scroll to position [1326, 0]
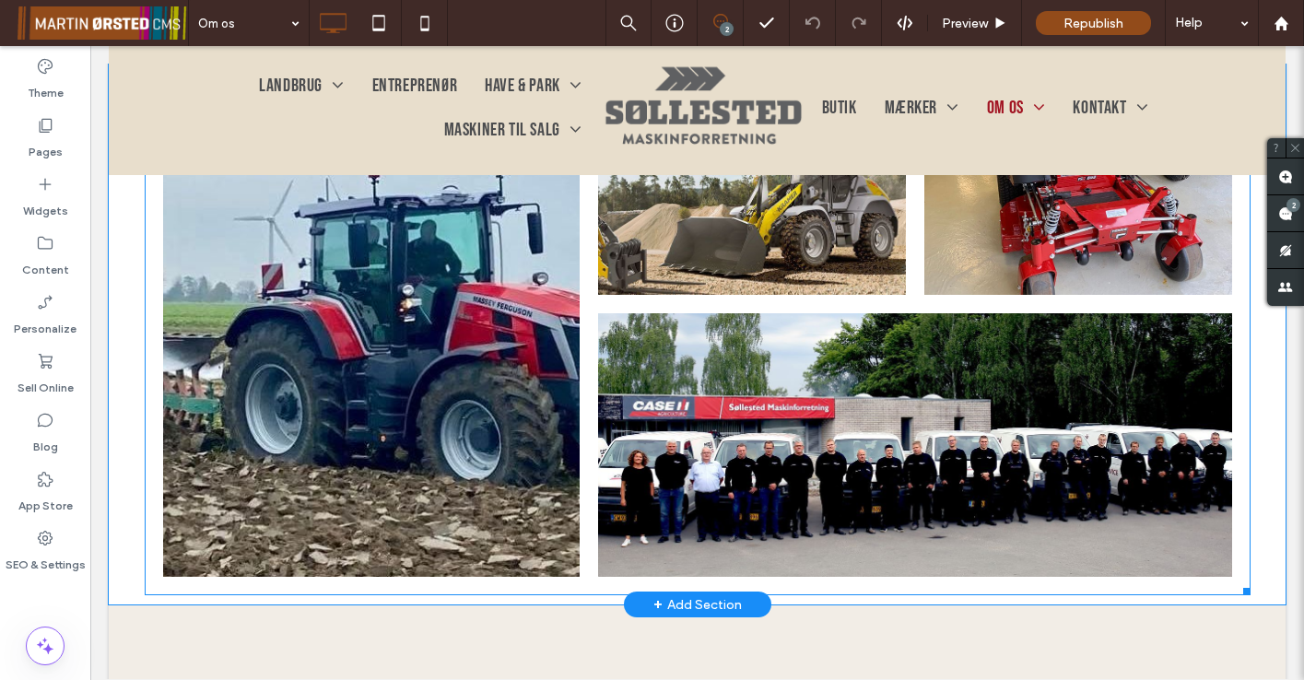
click at [666, 375] on link at bounding box center [915, 445] width 672 height 280
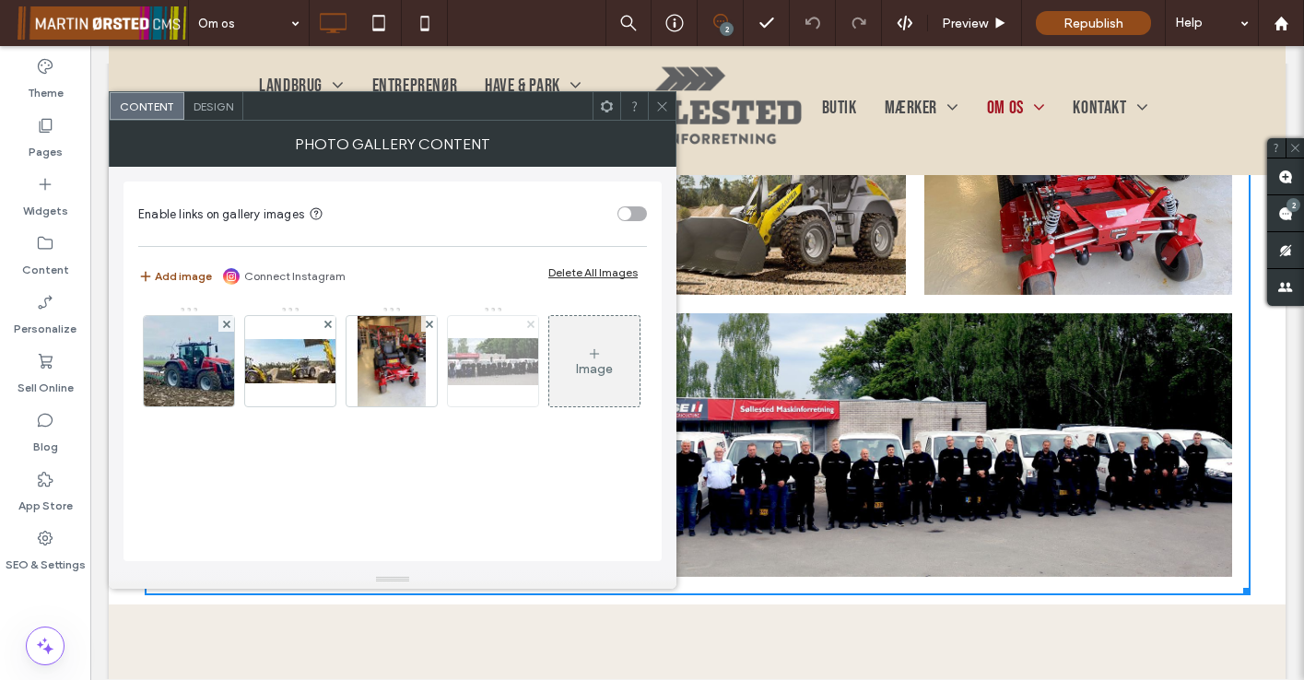
click at [527, 324] on icon at bounding box center [530, 324] width 7 height 7
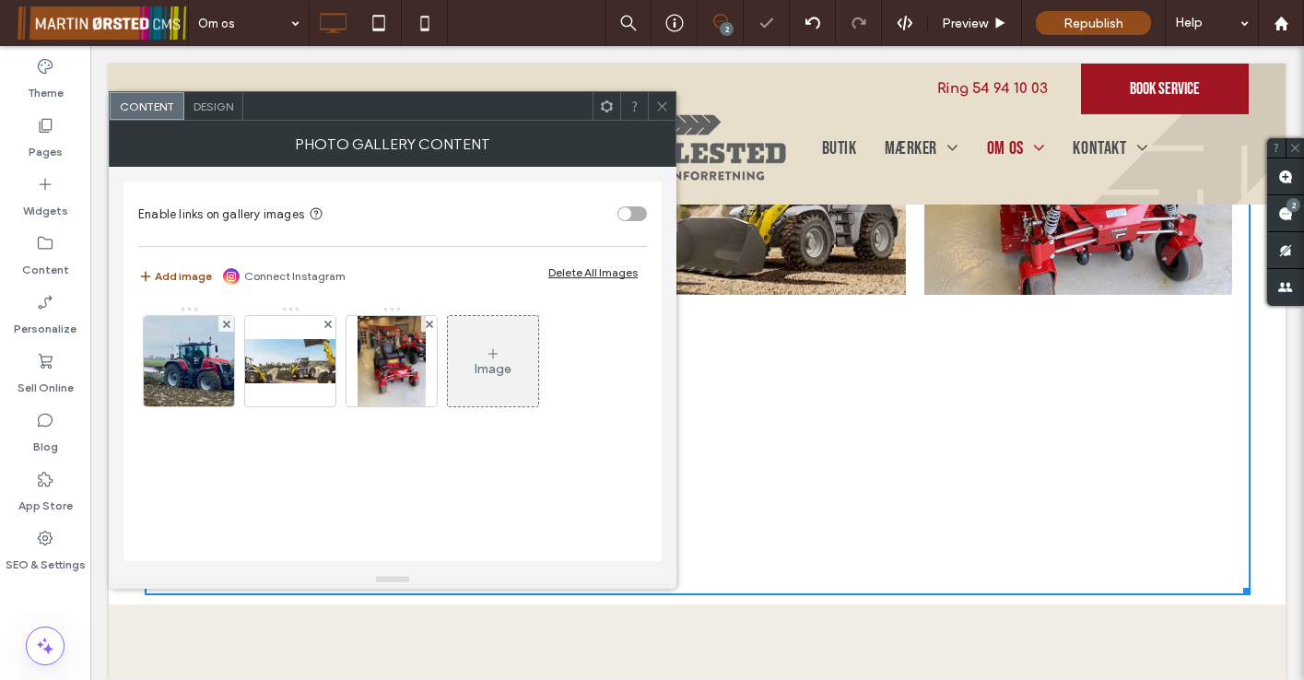
click at [493, 356] on use at bounding box center [492, 352] width 9 height 9
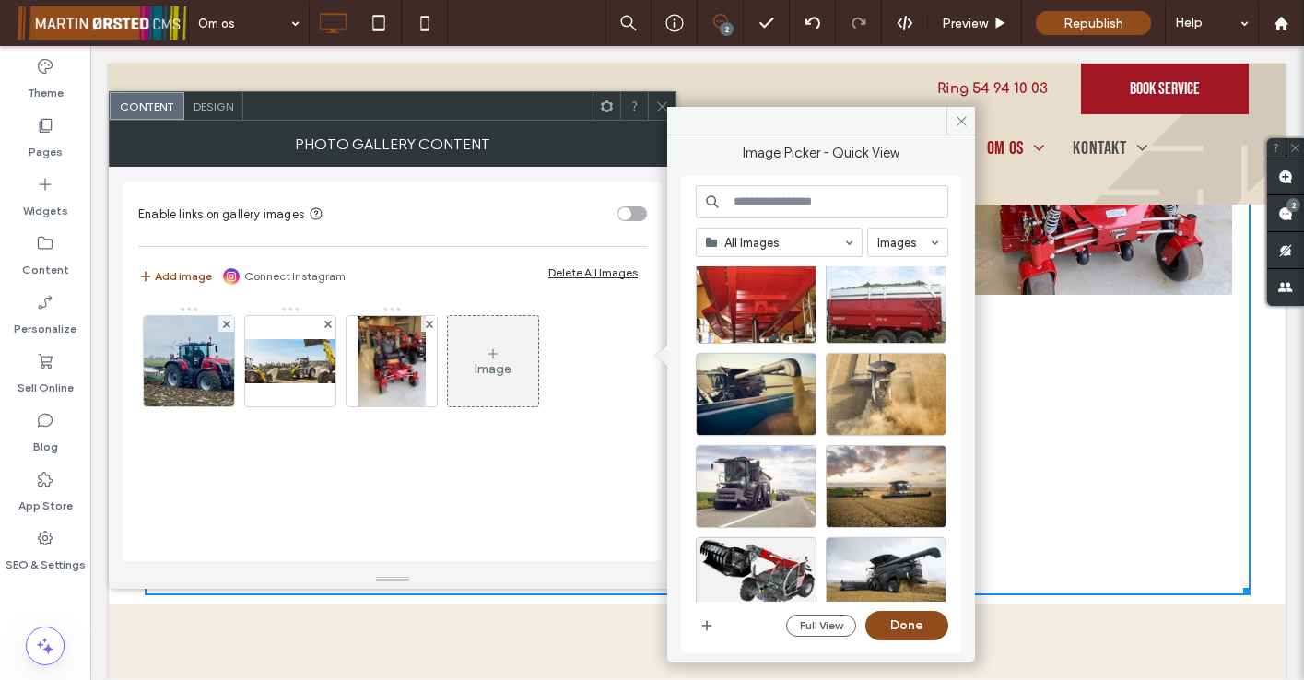
scroll to position [475, 0]
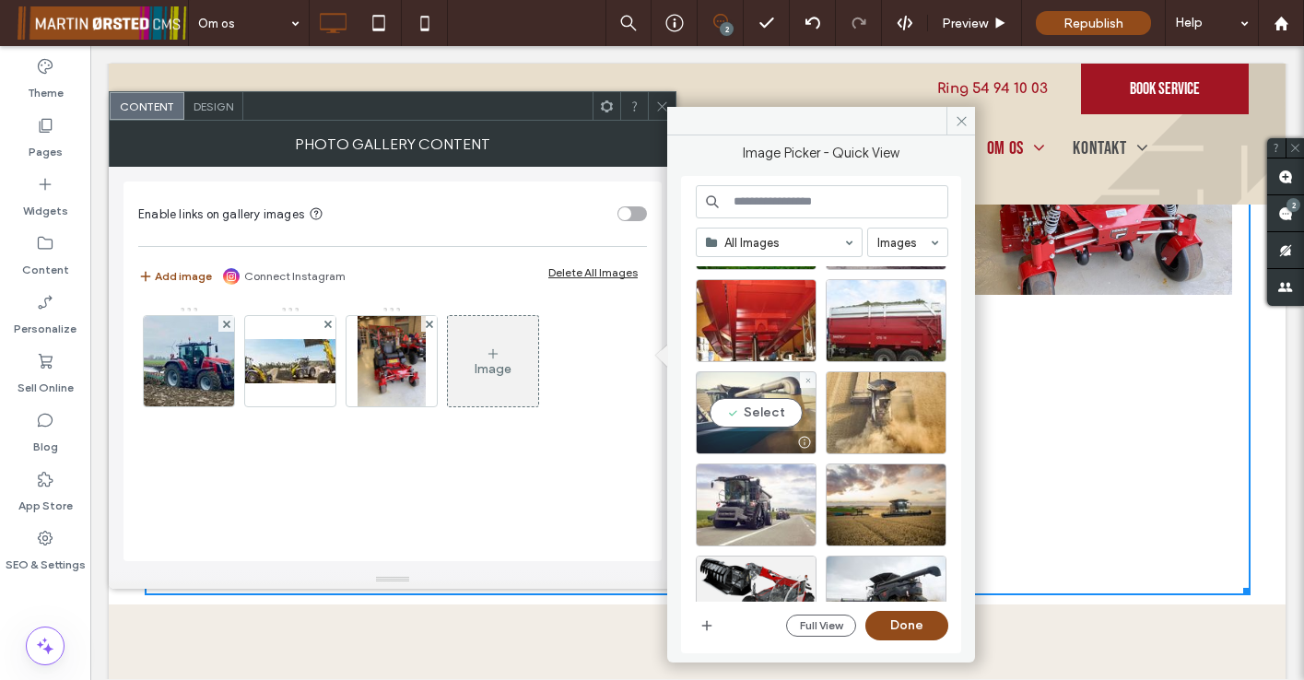
click at [775, 413] on div "Select" at bounding box center [756, 412] width 121 height 83
click at [909, 625] on button "Done" at bounding box center [906, 625] width 83 height 29
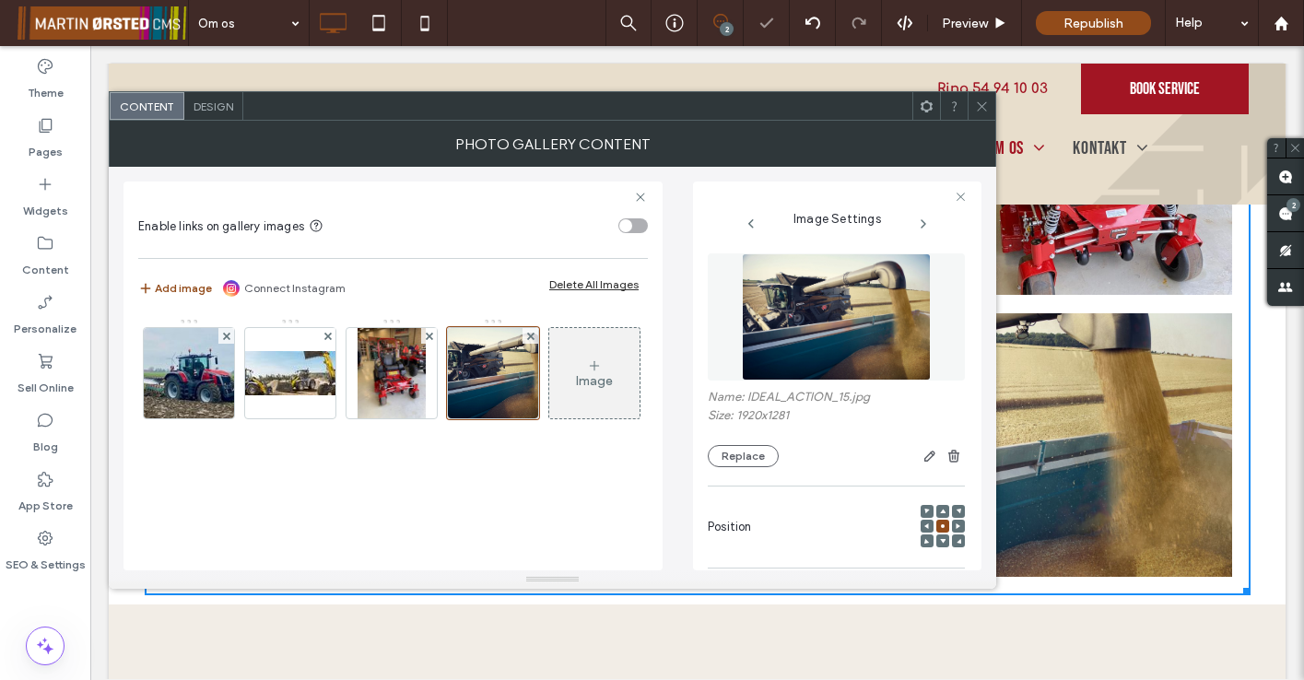
click at [975, 106] on icon at bounding box center [982, 107] width 14 height 14
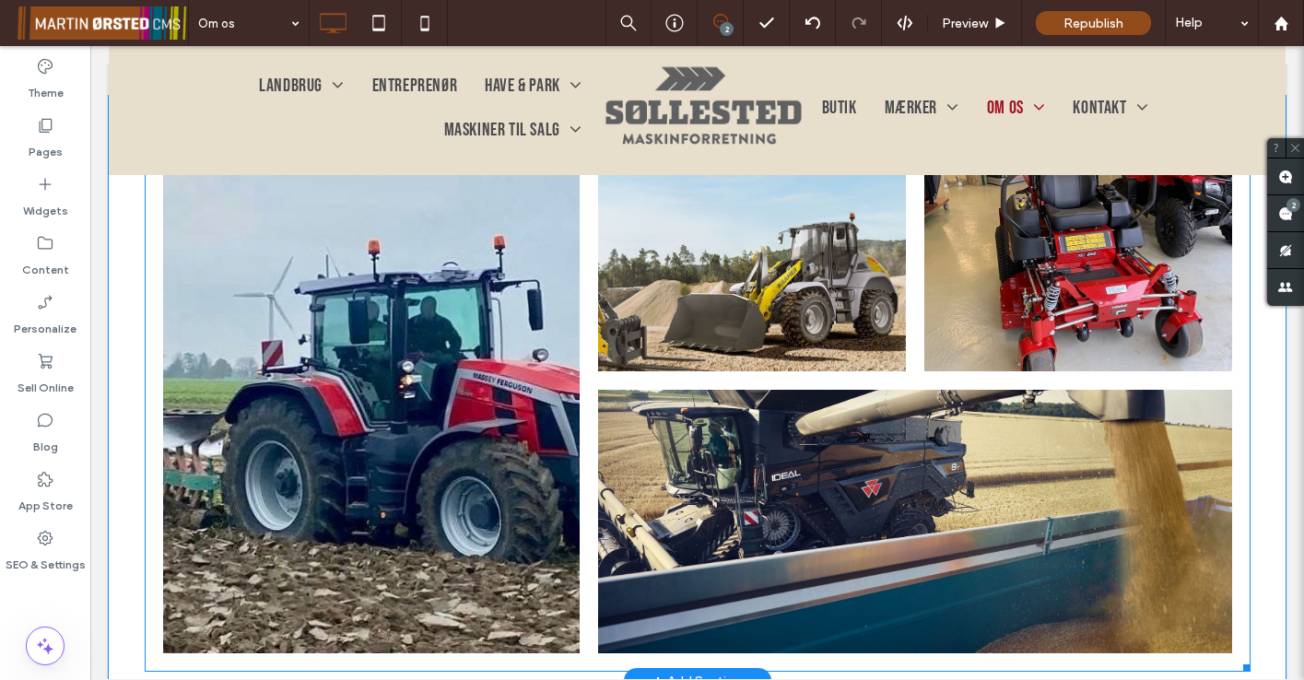
scroll to position [1255, 0]
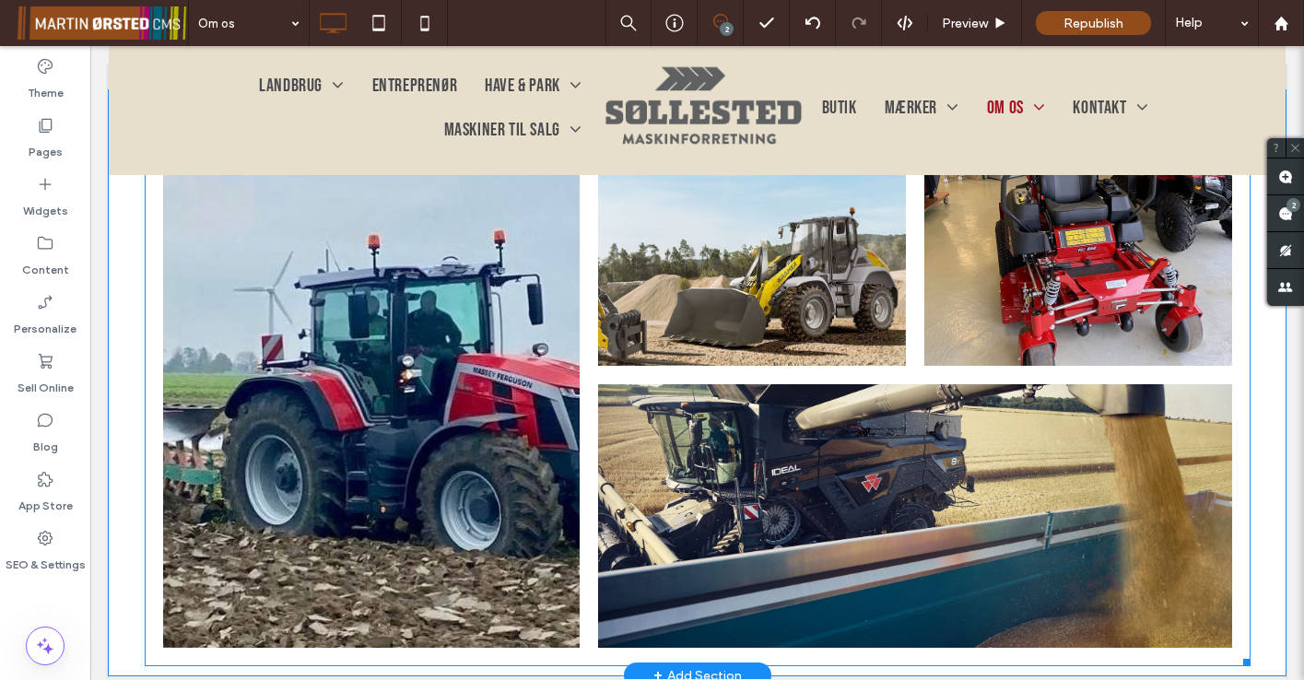
click at [862, 451] on link at bounding box center [915, 516] width 672 height 280
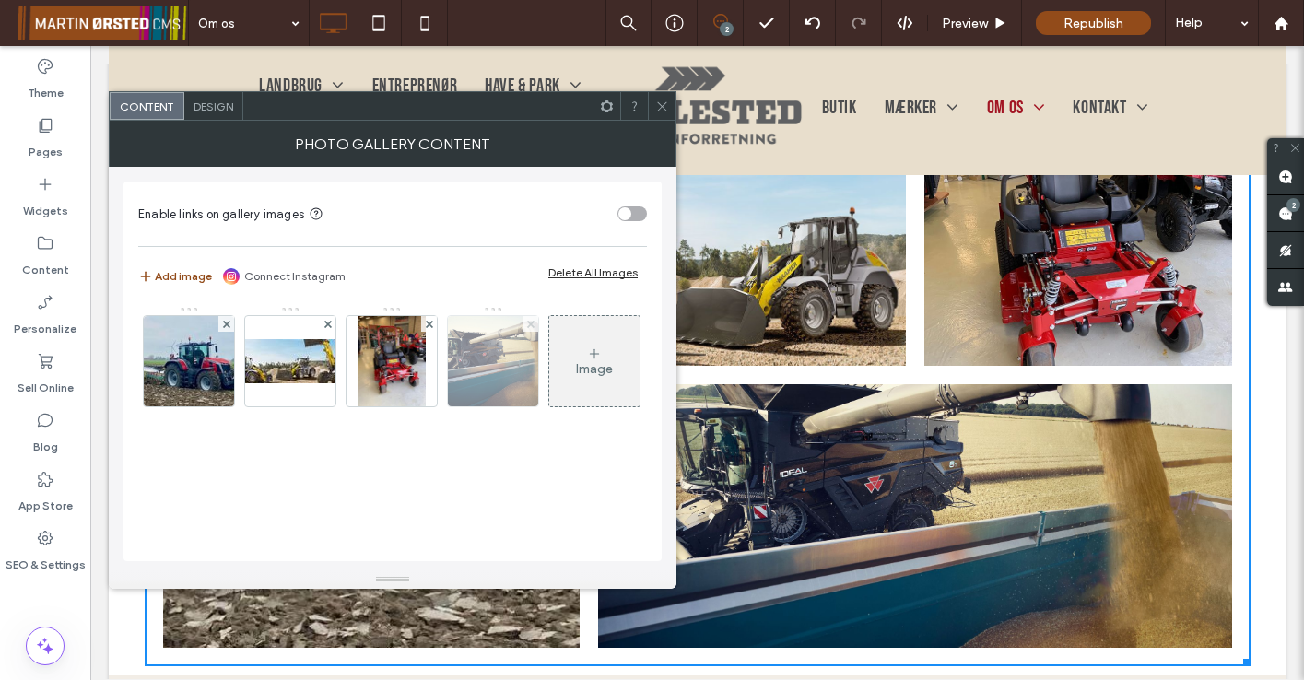
click at [528, 322] on use at bounding box center [529, 323] width 7 height 7
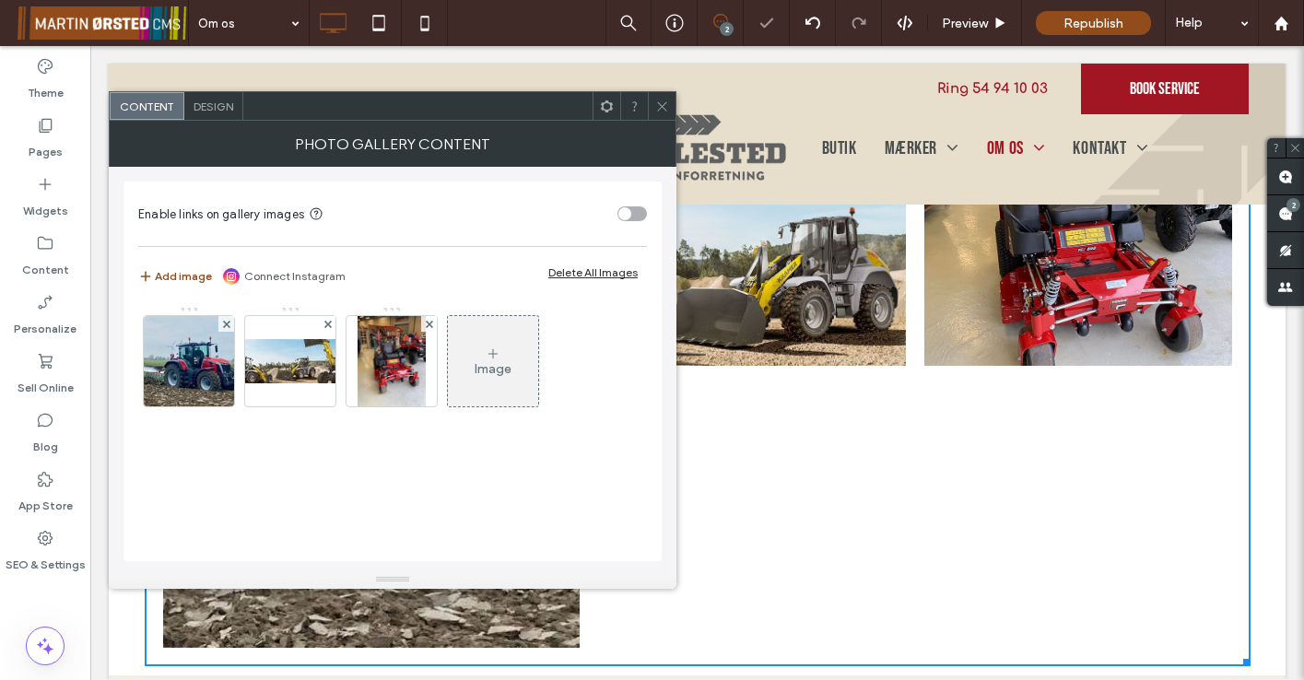
click at [495, 358] on icon at bounding box center [493, 353] width 15 height 15
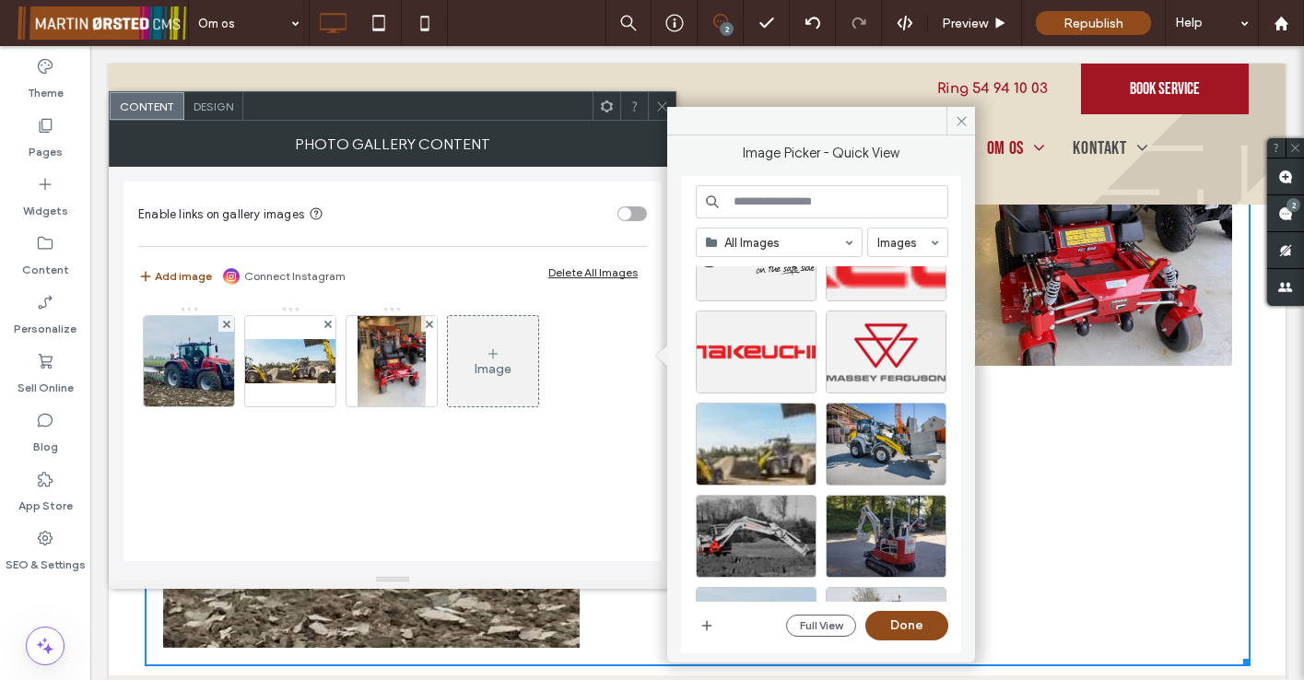
scroll to position [2390, 0]
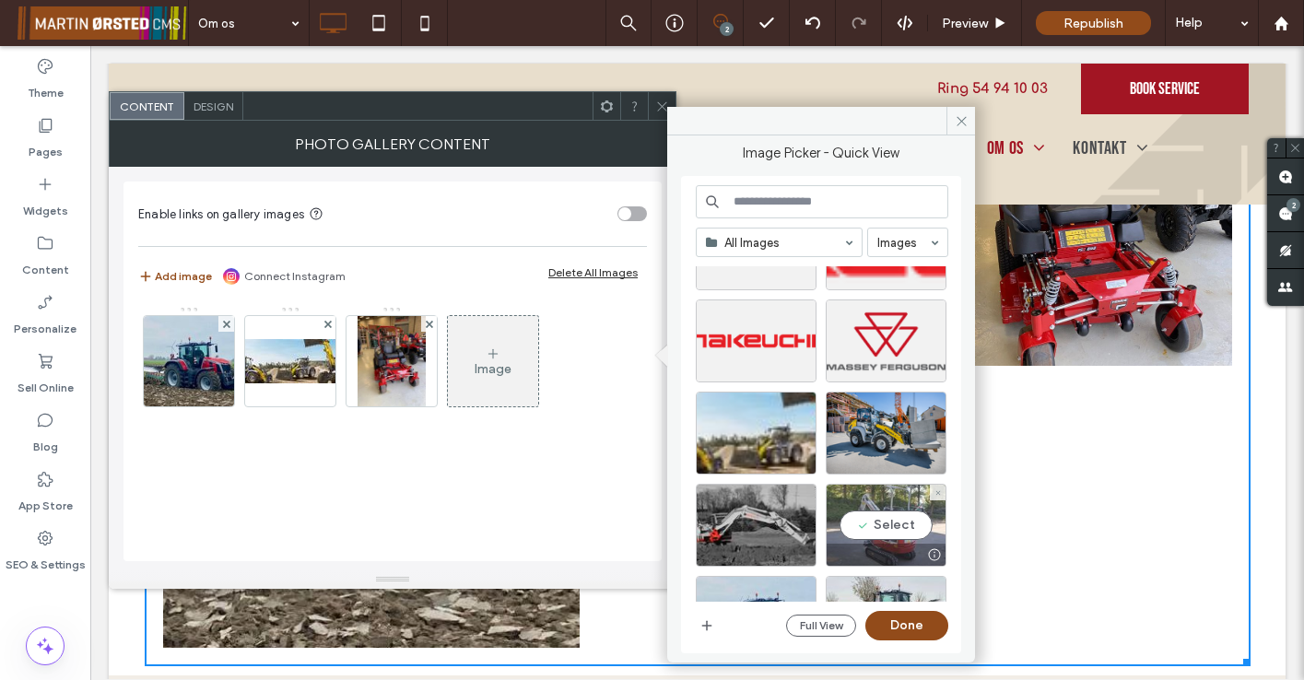
click at [903, 522] on div "Select" at bounding box center [886, 525] width 121 height 83
click at [908, 627] on button "Done" at bounding box center [906, 625] width 83 height 29
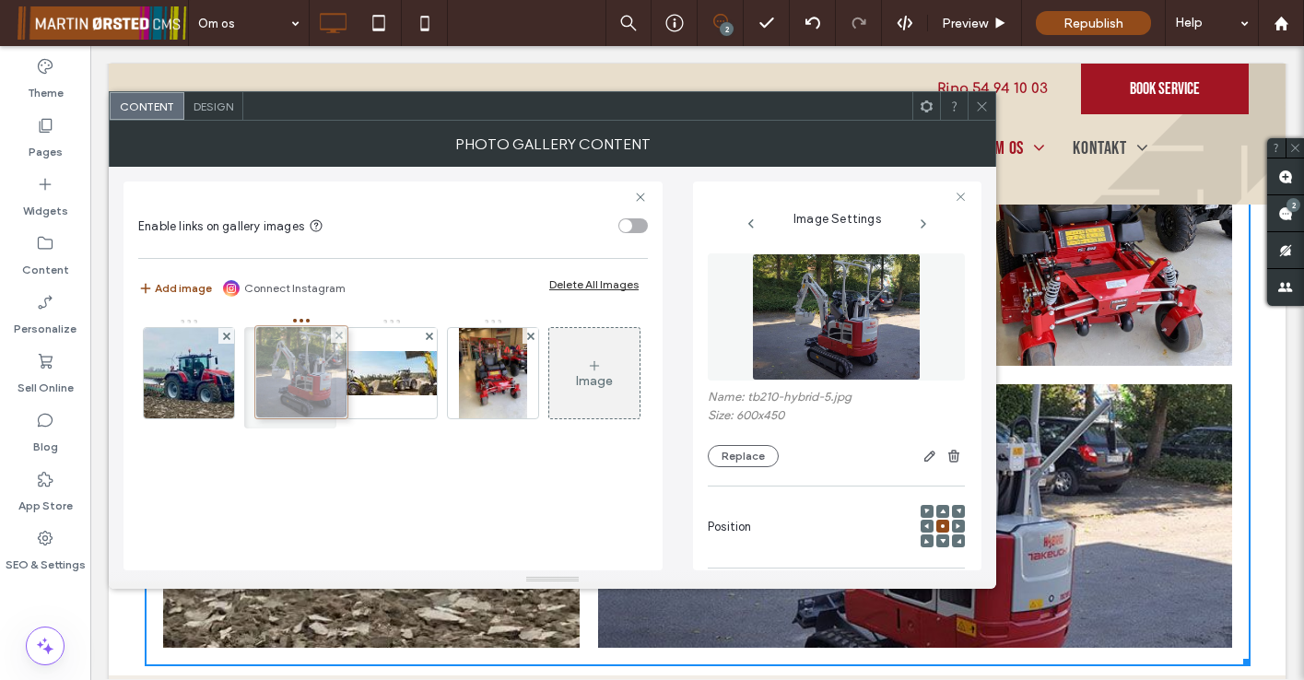
drag, startPoint x: 473, startPoint y: 382, endPoint x: 276, endPoint y: 381, distance: 196.3
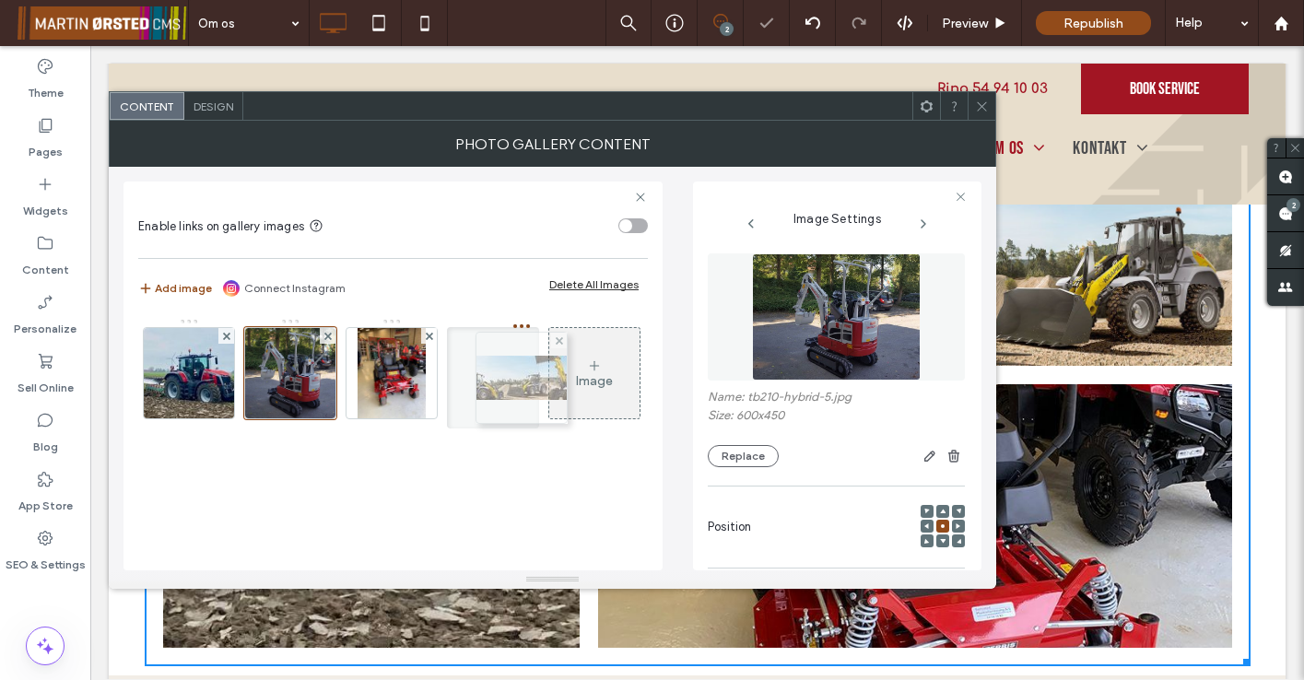
drag, startPoint x: 380, startPoint y: 380, endPoint x: 505, endPoint y: 384, distance: 125.4
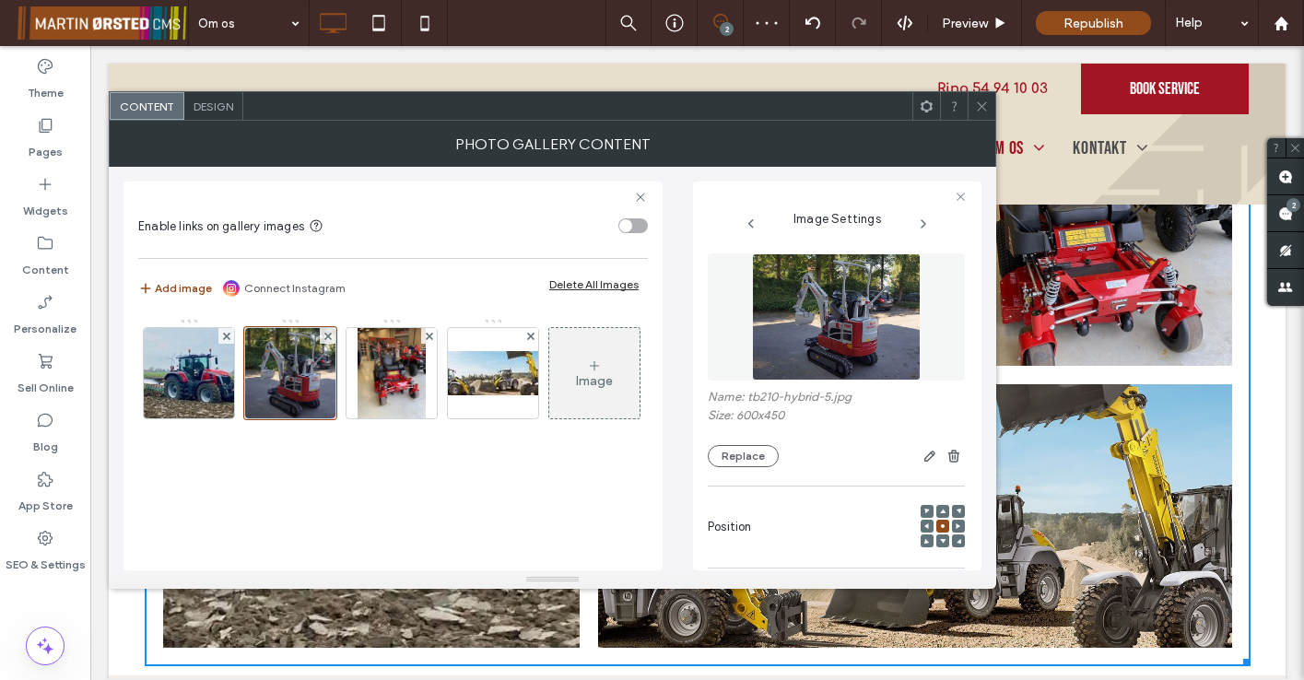
click at [973, 100] on div at bounding box center [981, 106] width 28 height 28
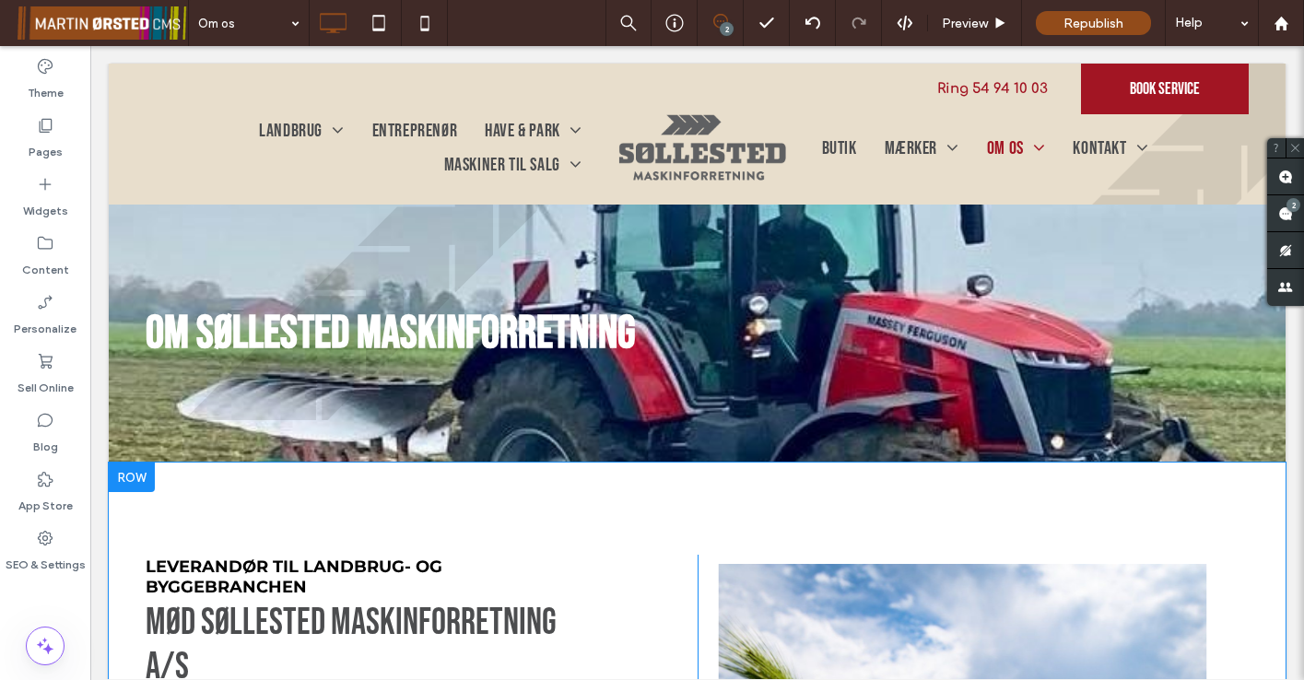
scroll to position [0, 0]
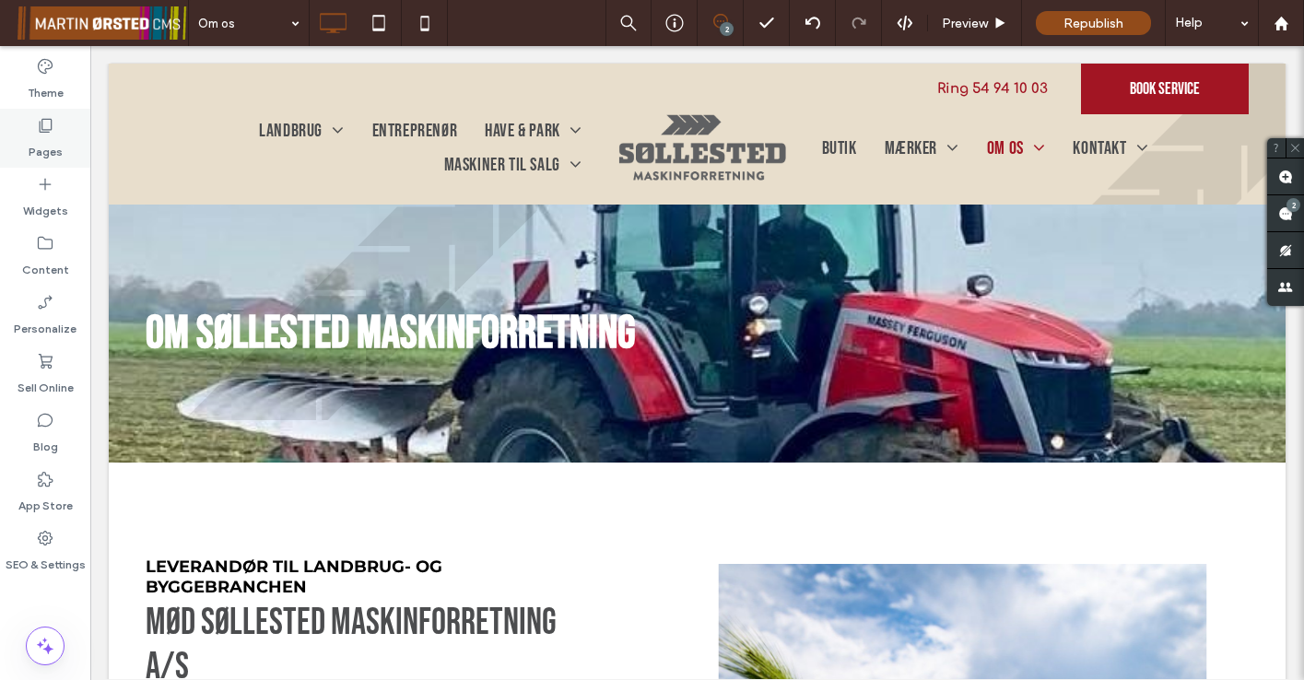
click at [41, 138] on label "Pages" at bounding box center [46, 148] width 34 height 26
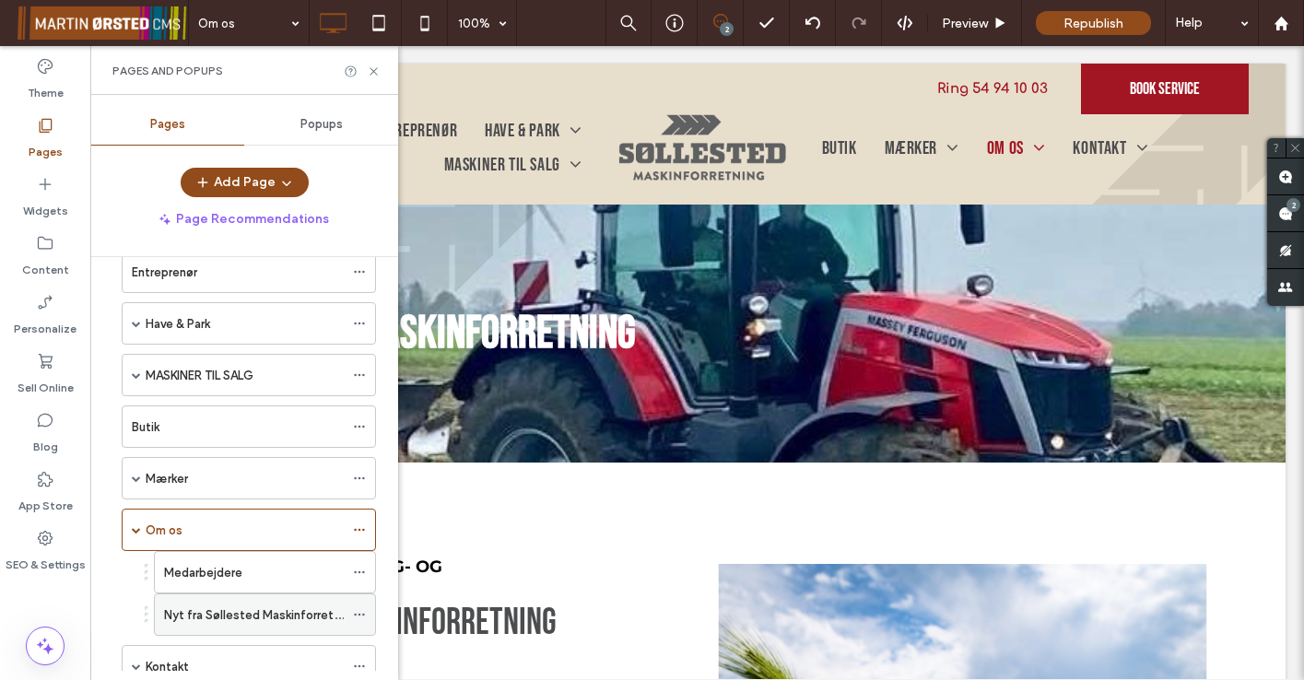
scroll to position [224, 0]
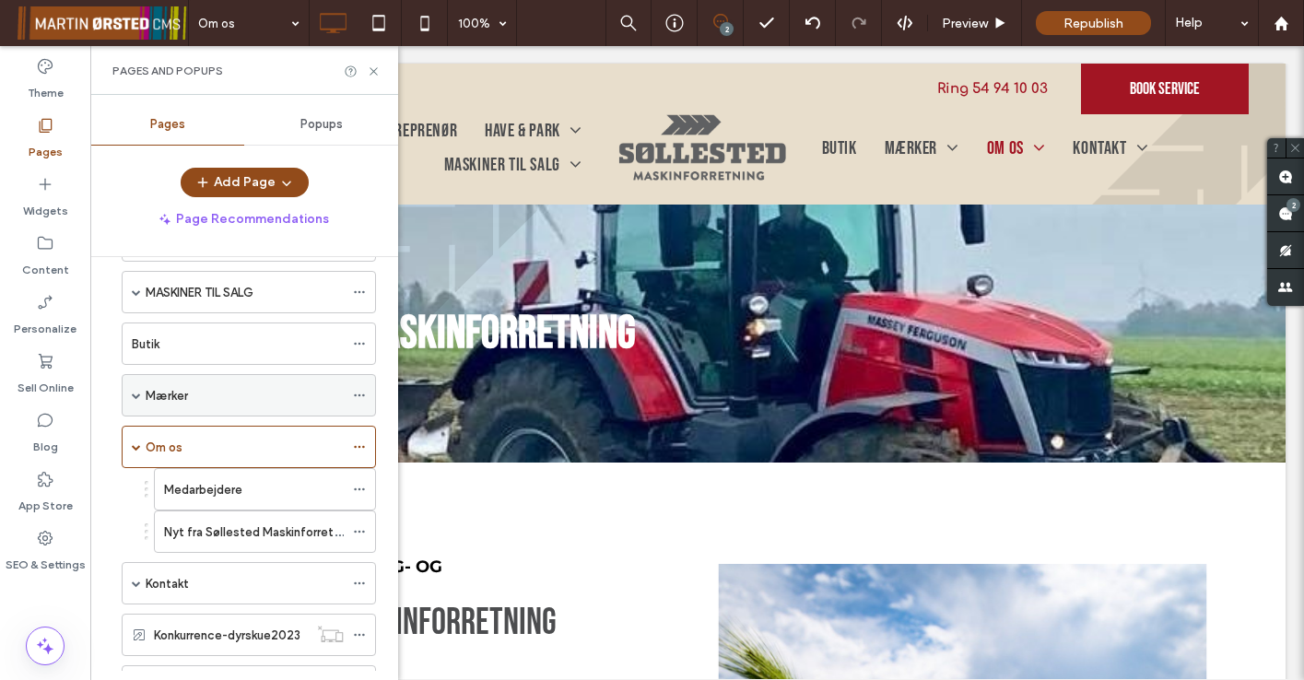
click at [135, 398] on span at bounding box center [136, 395] width 9 height 9
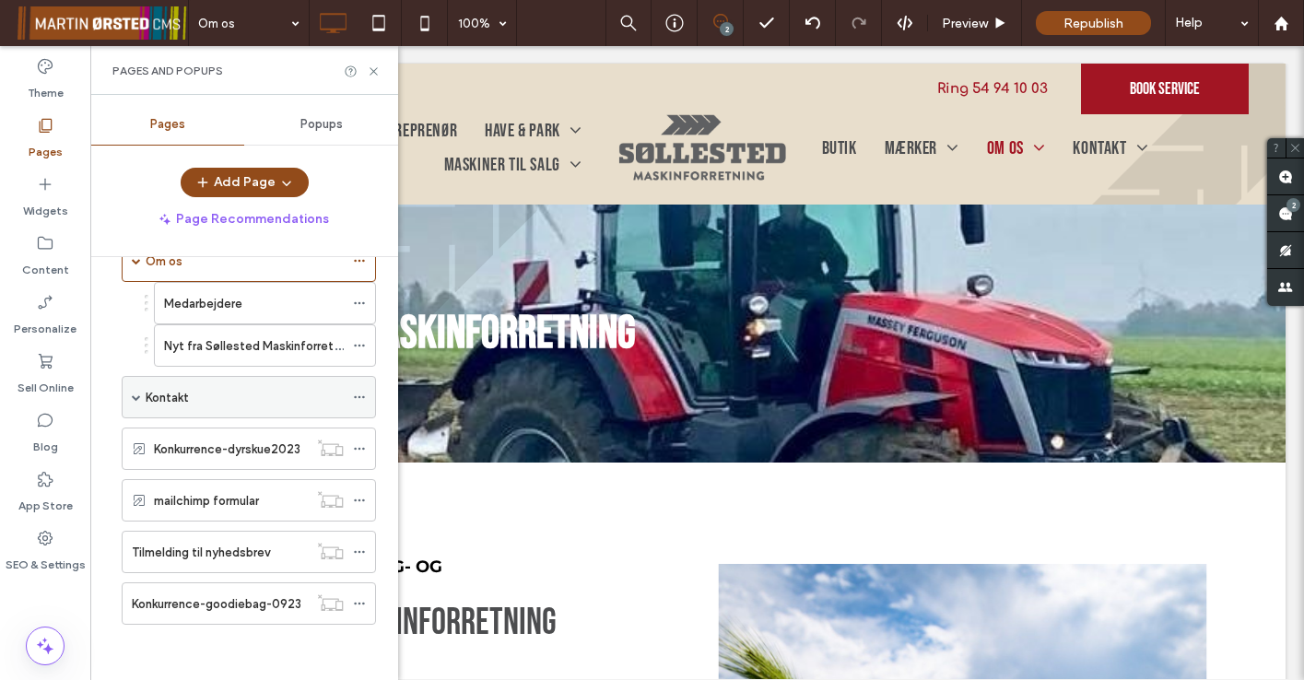
scroll to position [622, 0]
click at [374, 68] on icon at bounding box center [374, 71] width 14 height 14
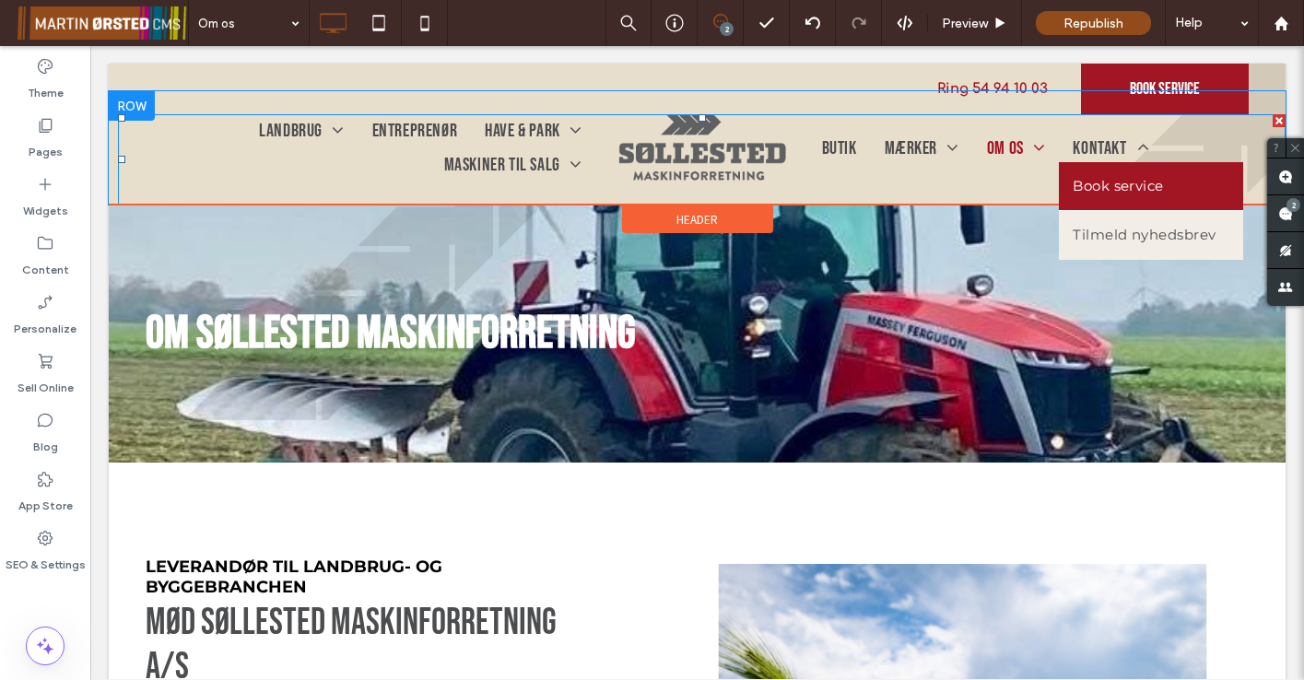
click at [1112, 184] on span "Book service" at bounding box center [1117, 186] width 90 height 21
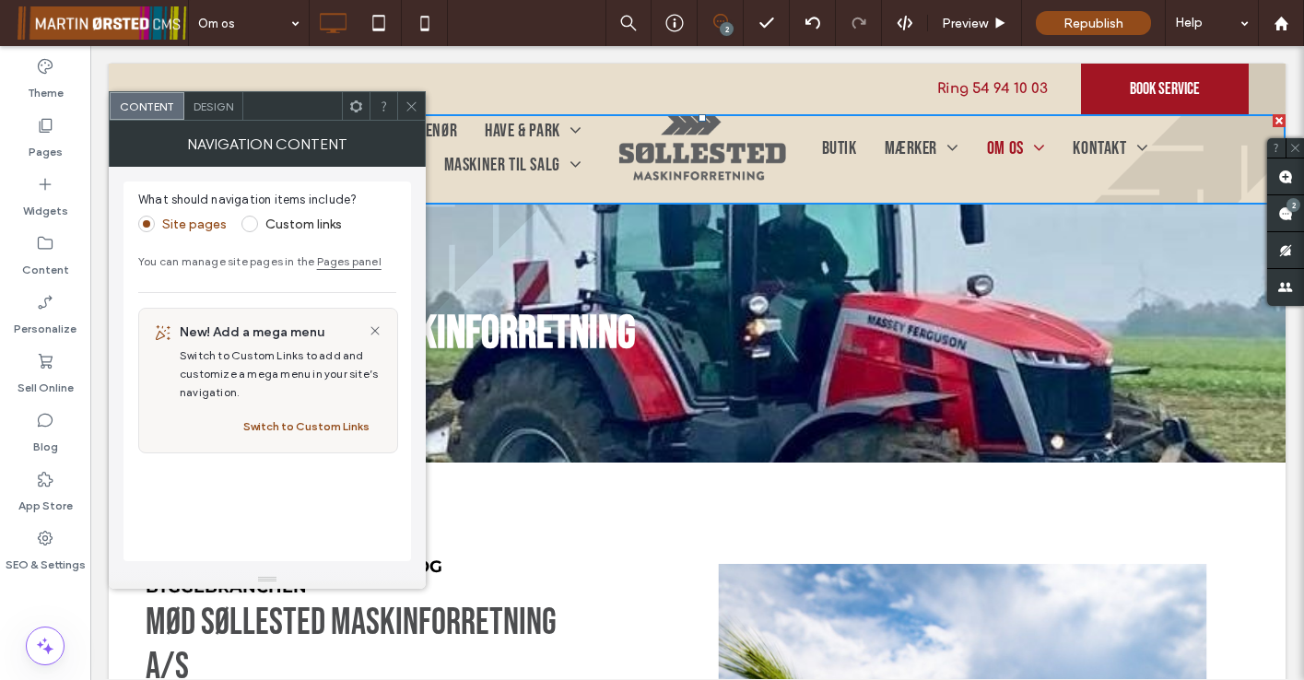
click at [412, 106] on use at bounding box center [410, 105] width 9 height 9
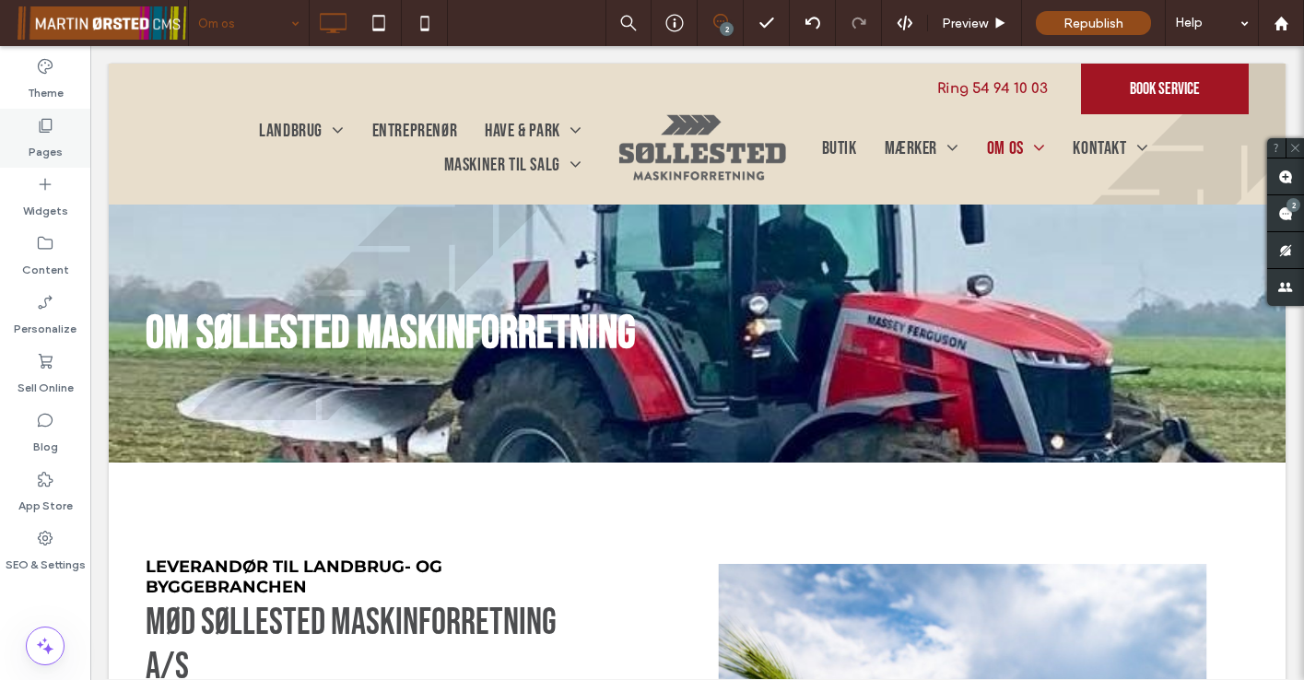
click at [46, 146] on label "Pages" at bounding box center [46, 148] width 34 height 26
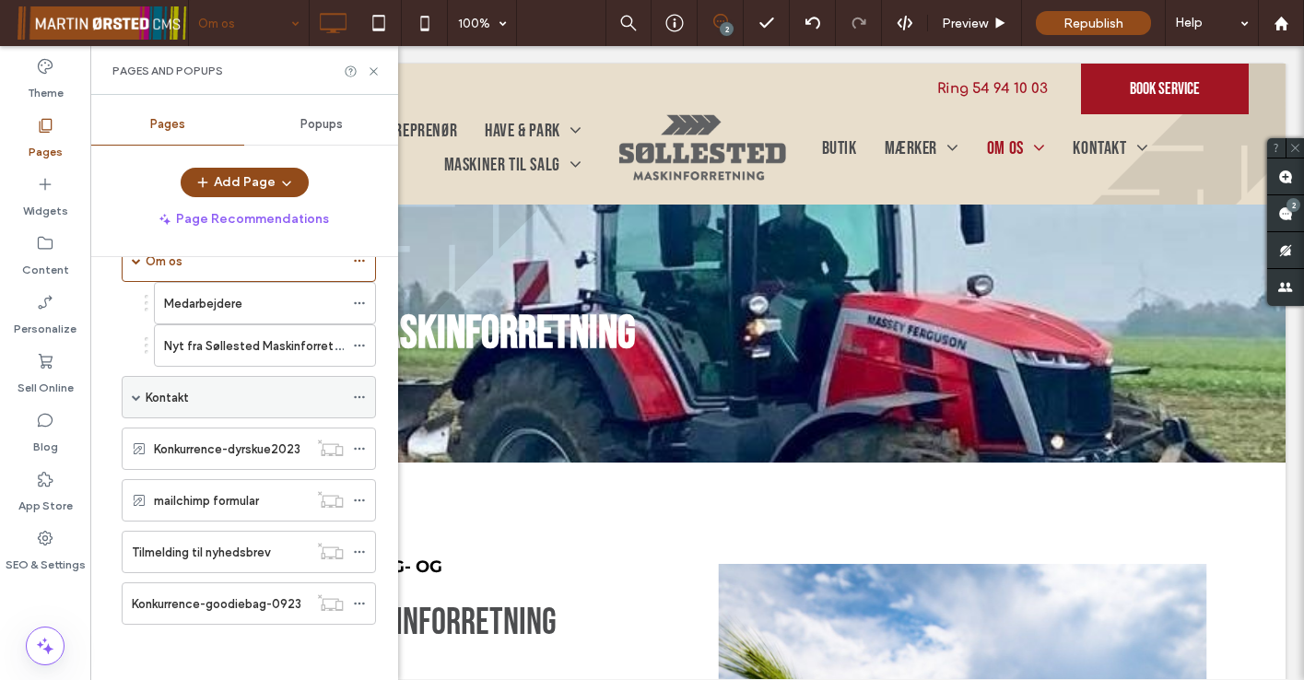
click at [175, 400] on label "Kontakt" at bounding box center [167, 397] width 43 height 32
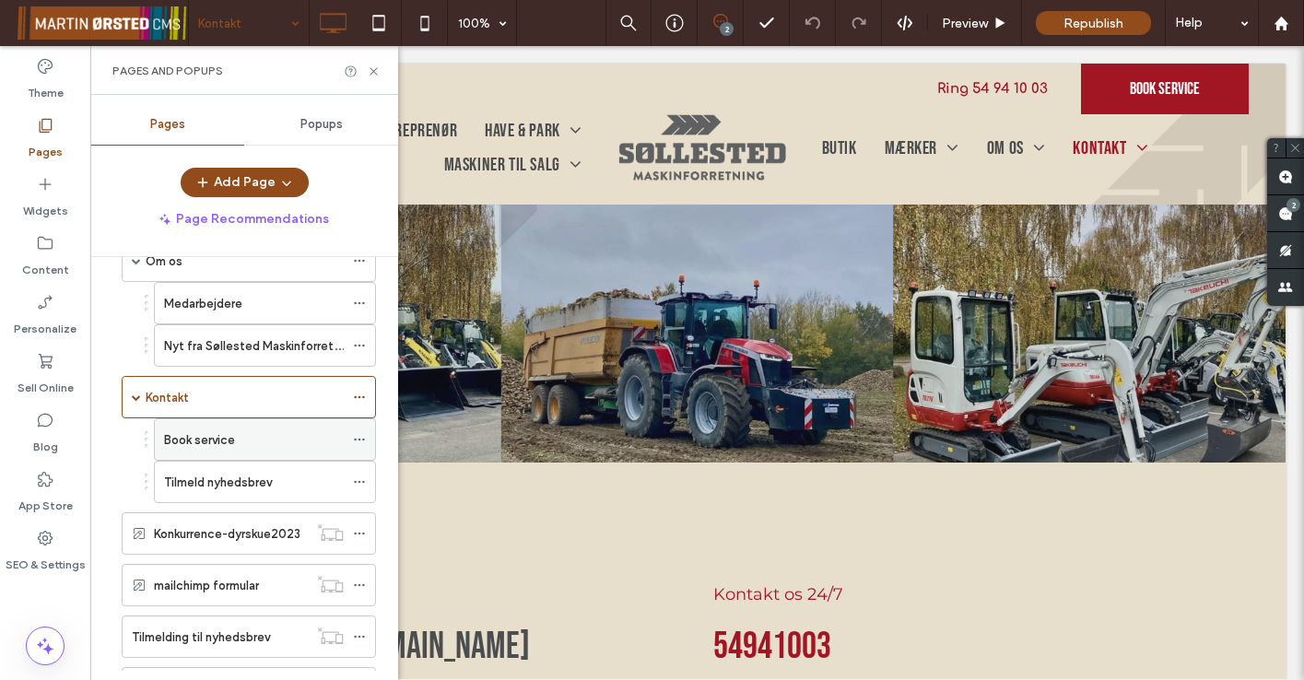
click at [217, 444] on label "Book service" at bounding box center [199, 440] width 71 height 32
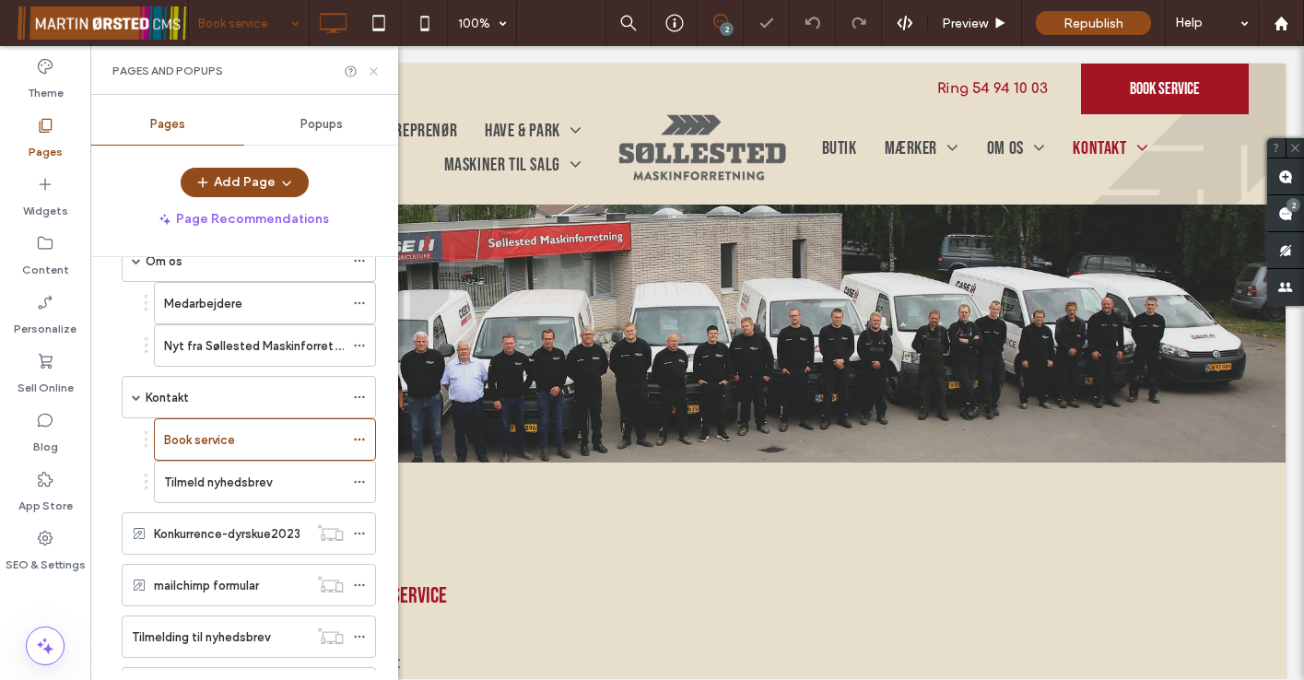
click at [375, 72] on use at bounding box center [372, 70] width 7 height 7
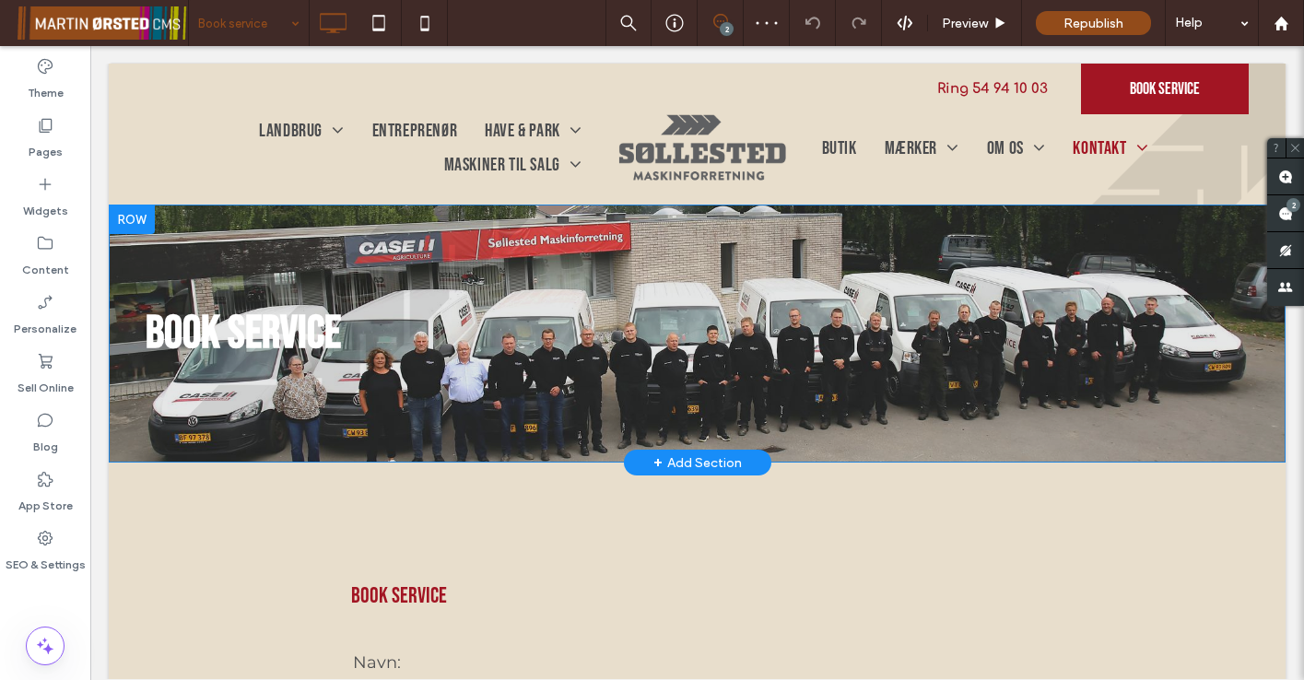
click at [204, 267] on div "Book service Click To Paste" at bounding box center [697, 334] width 1103 height 258
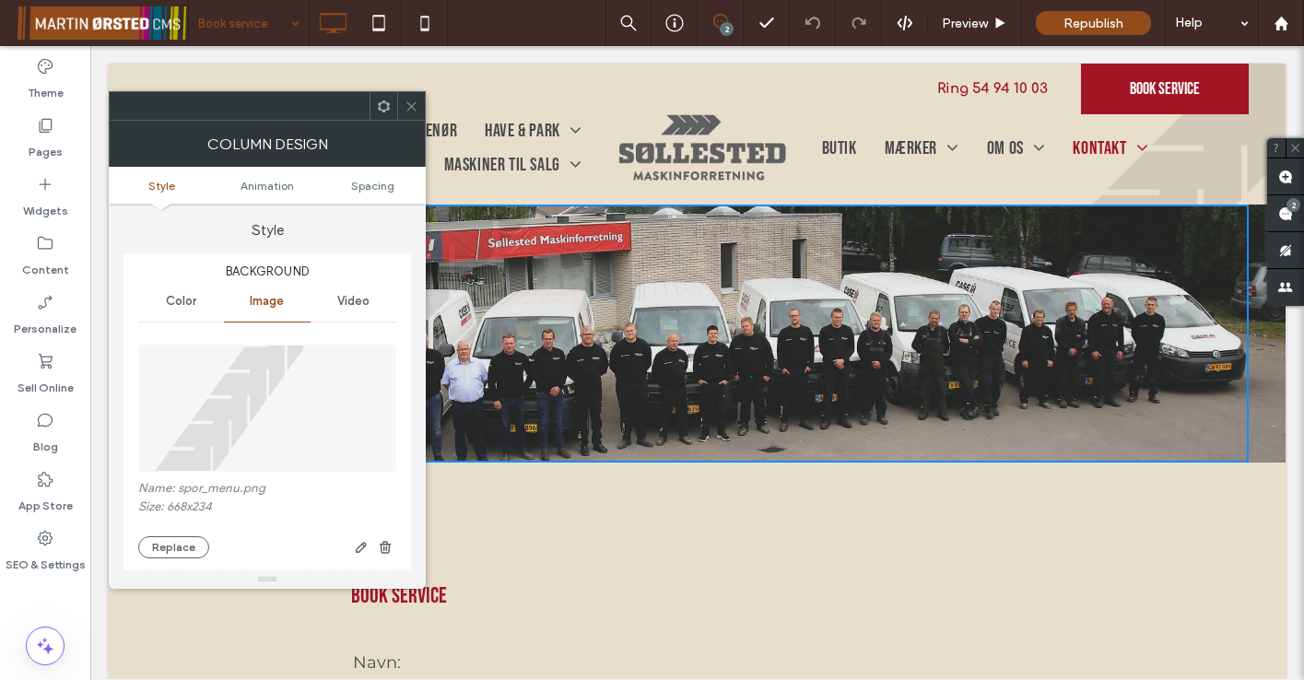
click at [410, 110] on icon at bounding box center [411, 107] width 14 height 14
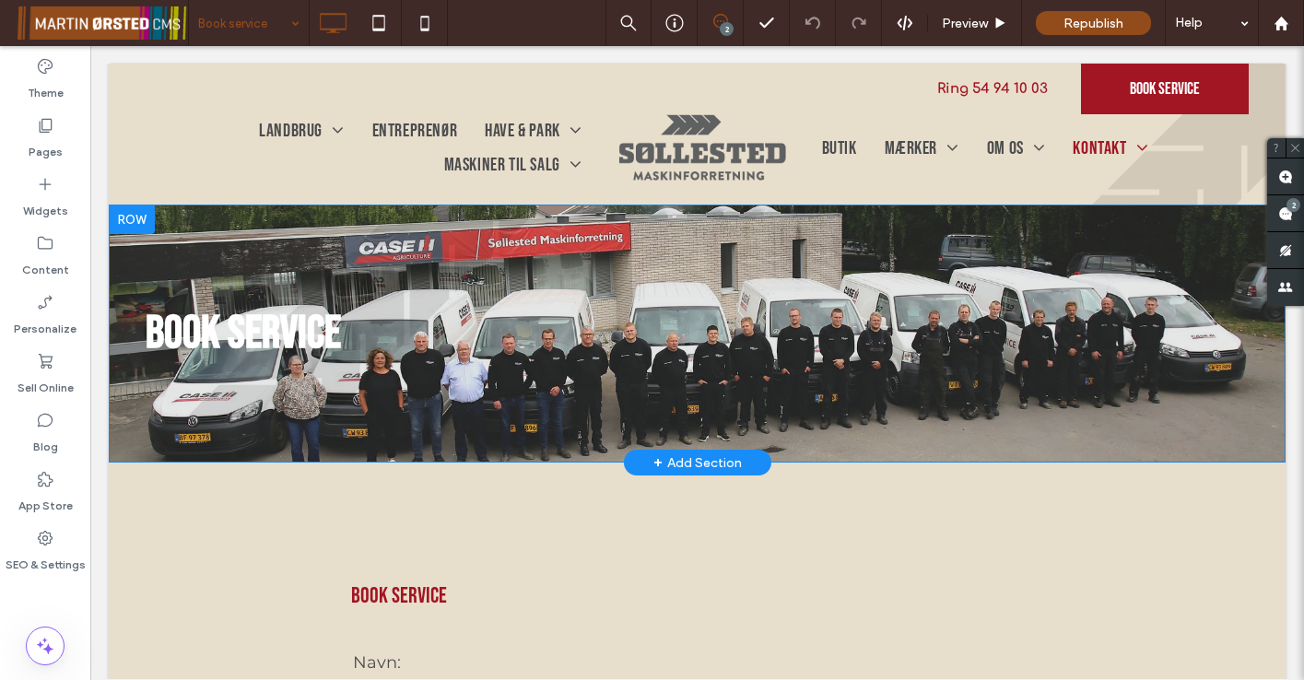
click at [347, 400] on div "Book service Click To Paste" at bounding box center [697, 334] width 1103 height 258
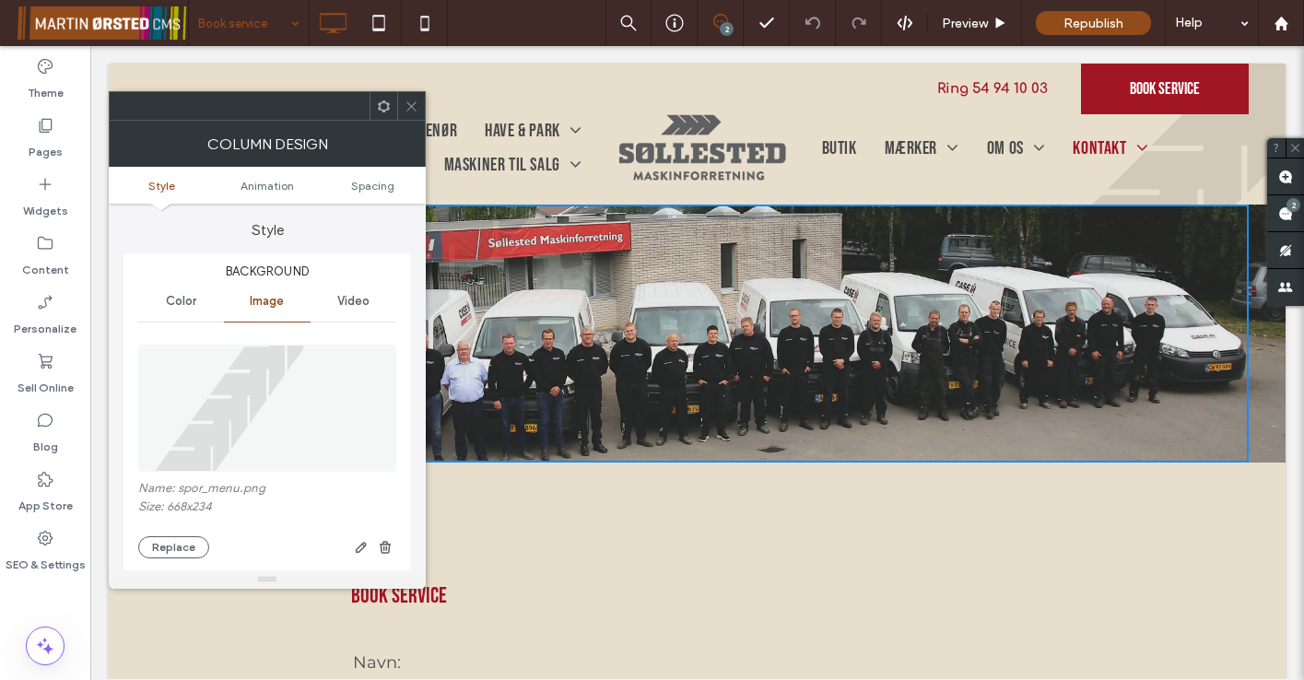
click at [410, 103] on icon at bounding box center [411, 107] width 14 height 14
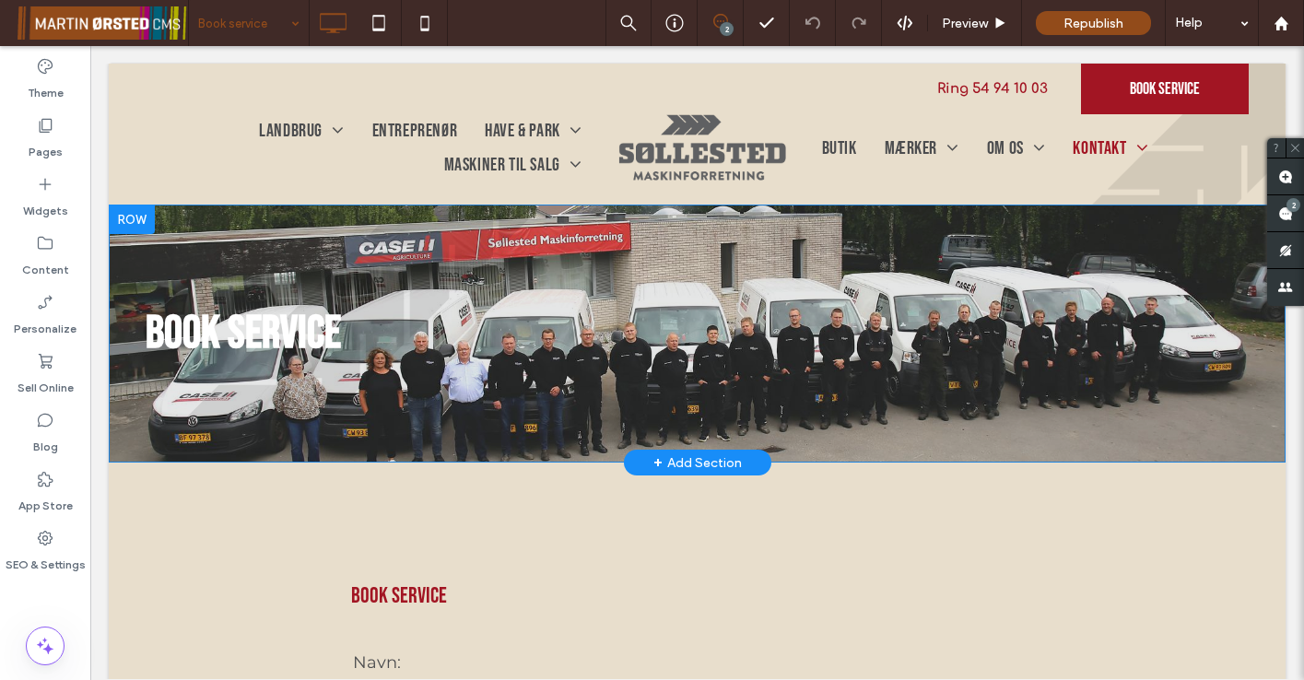
click at [135, 219] on div at bounding box center [132, 219] width 46 height 29
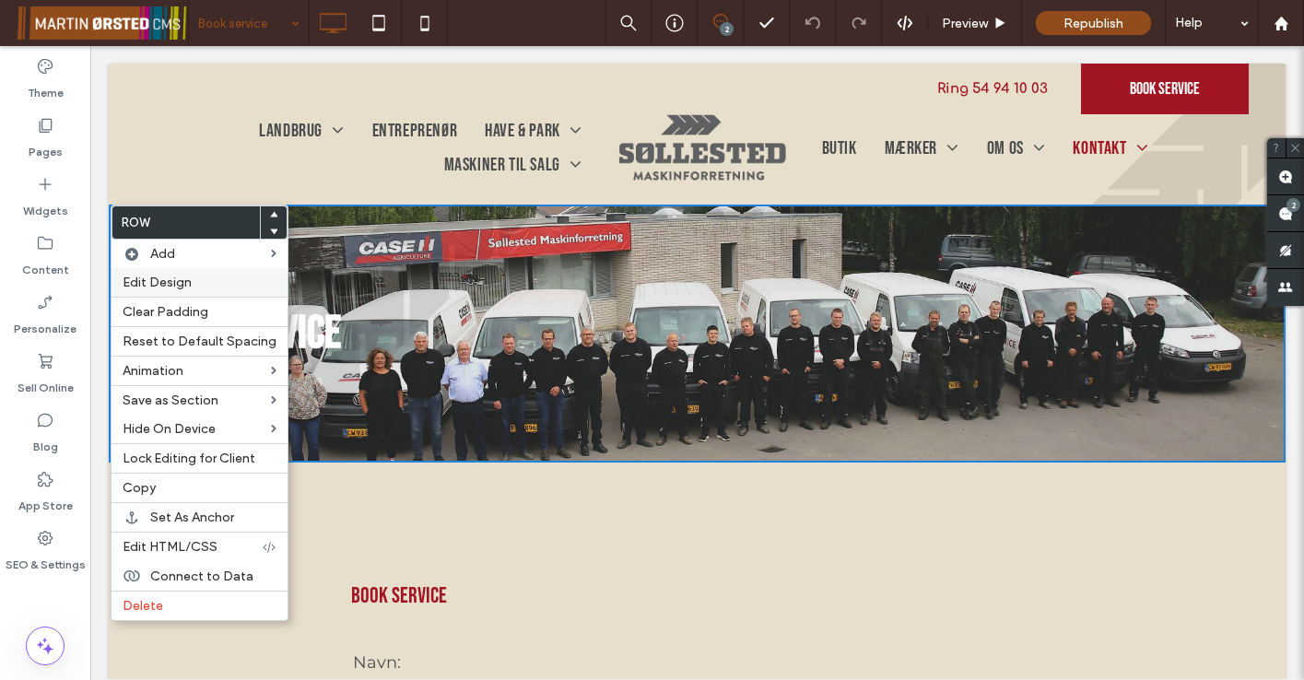
click at [146, 281] on span "Edit Design" at bounding box center [157, 283] width 69 height 16
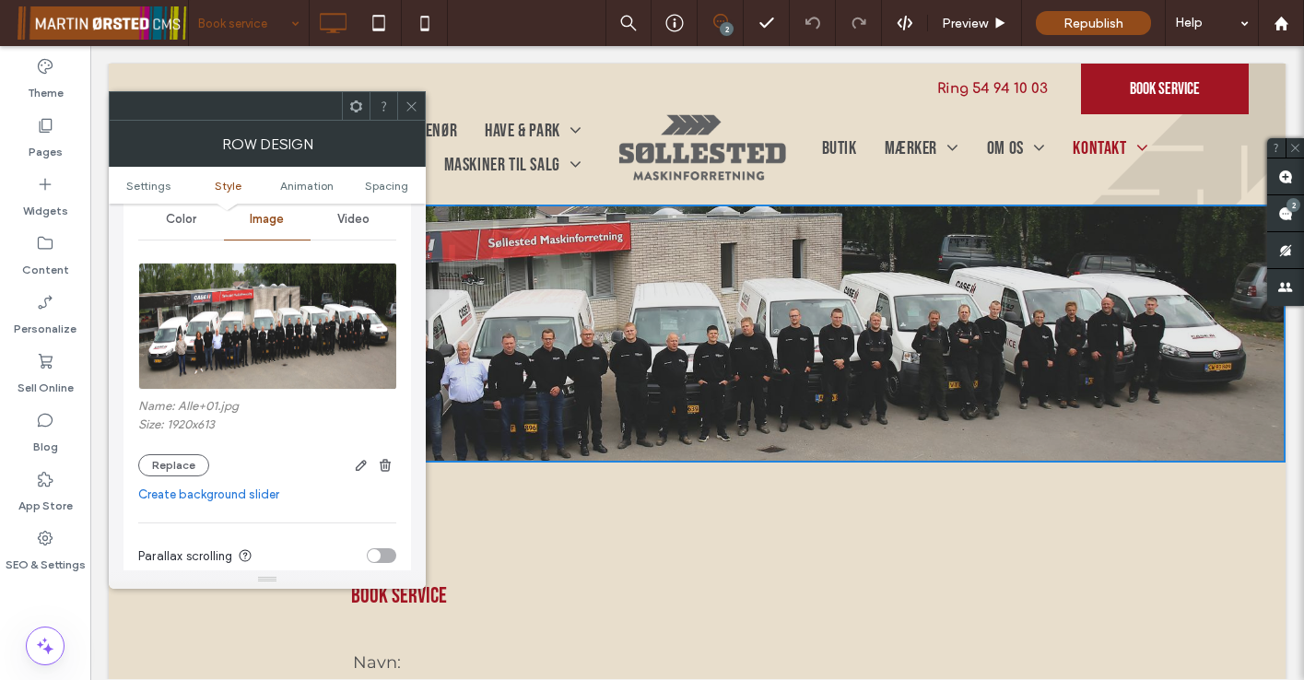
scroll to position [248, 0]
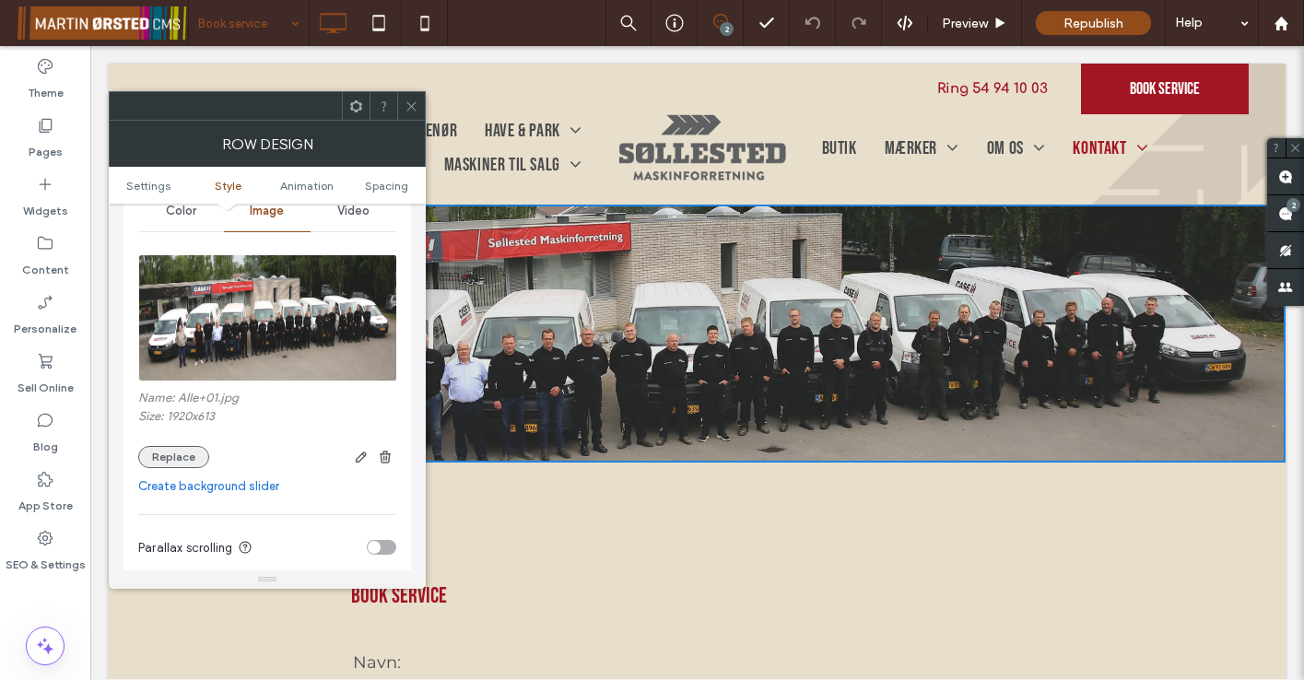
click at [171, 451] on button "Replace" at bounding box center [173, 457] width 71 height 22
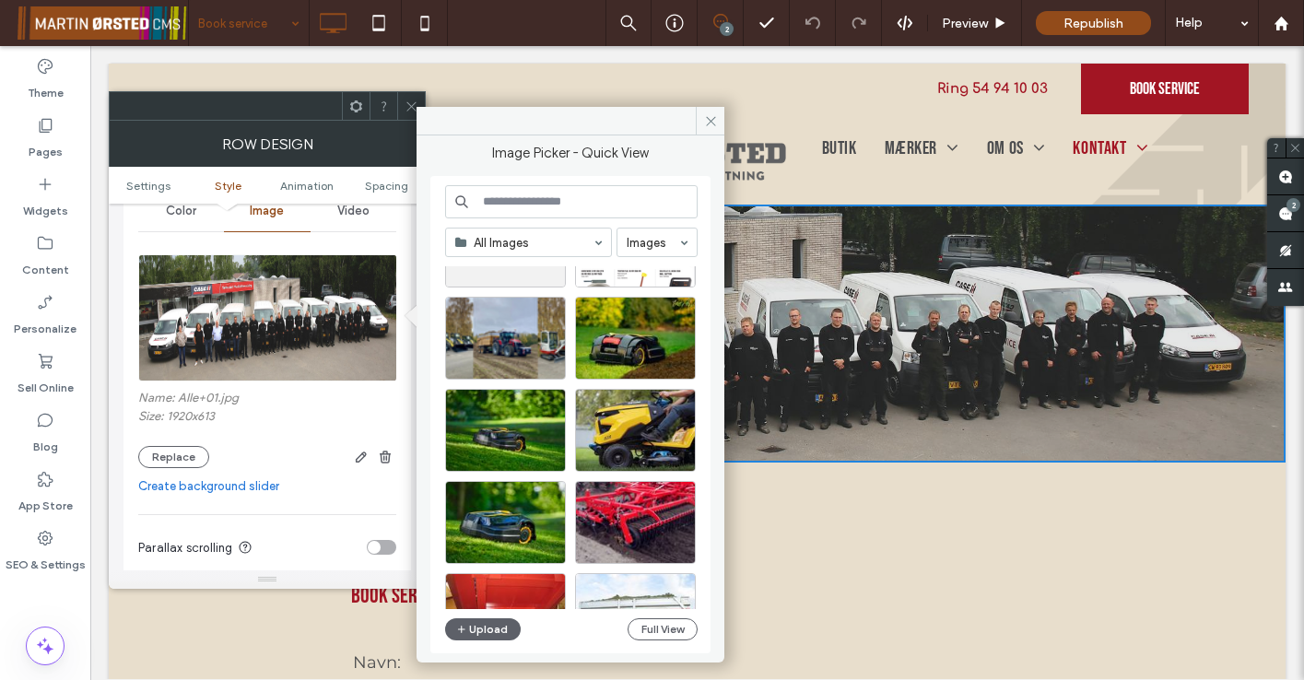
scroll to position [184, 0]
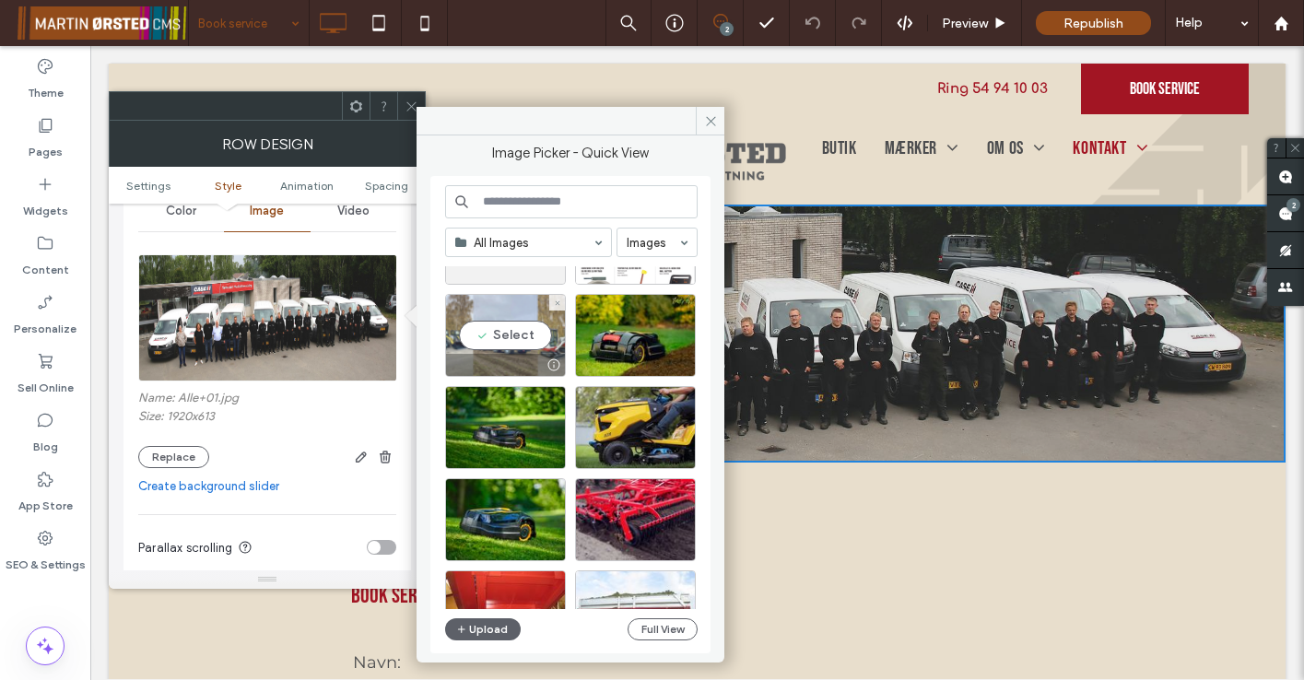
click at [509, 333] on div "Select" at bounding box center [505, 335] width 121 height 83
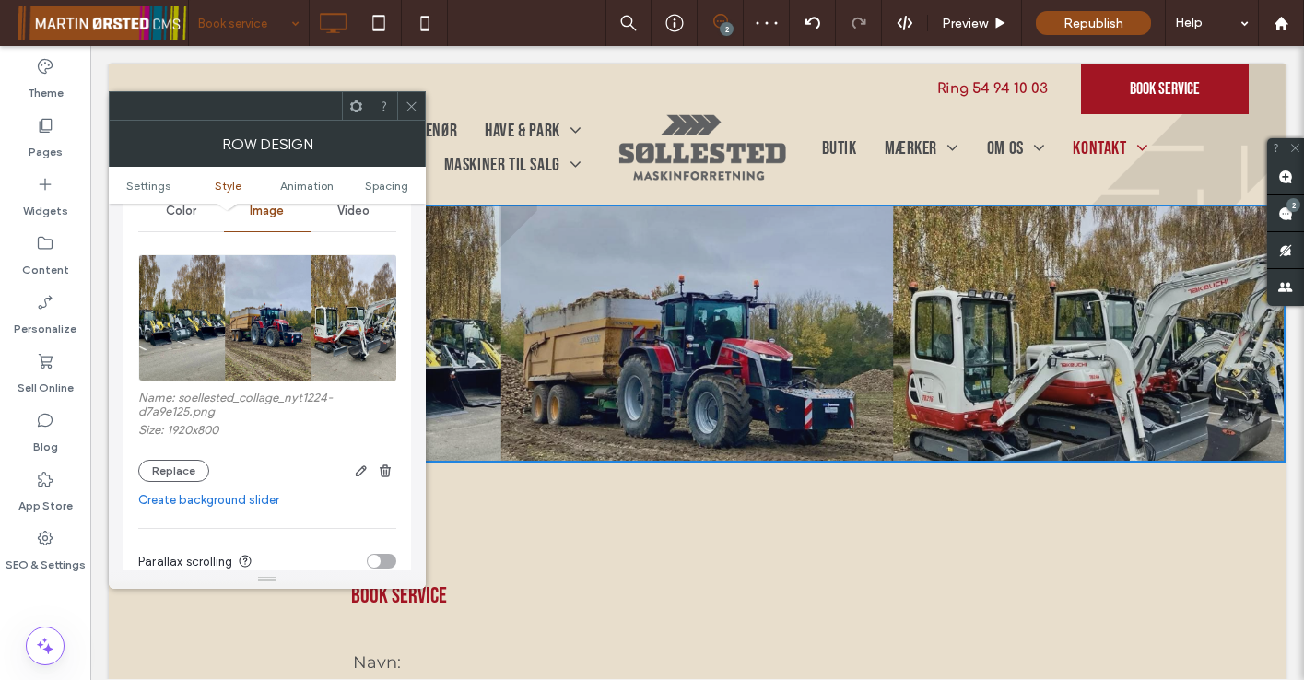
click at [407, 105] on icon at bounding box center [411, 107] width 14 height 14
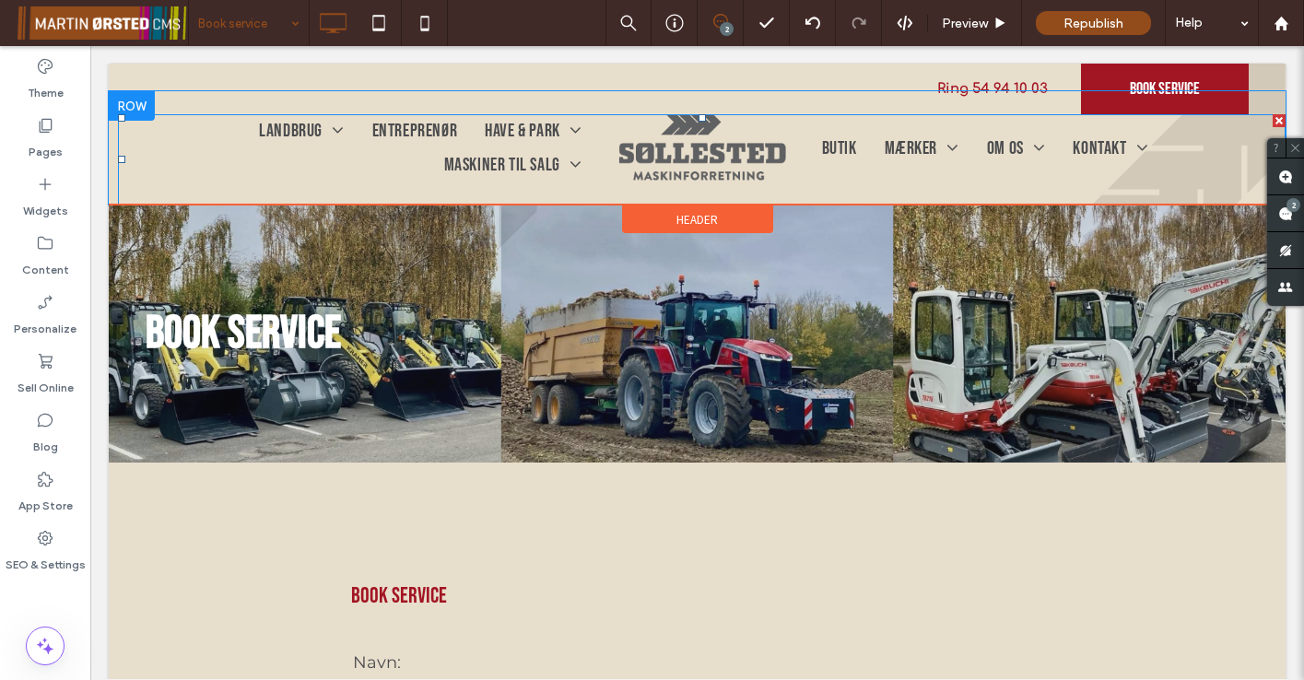
scroll to position [0, 0]
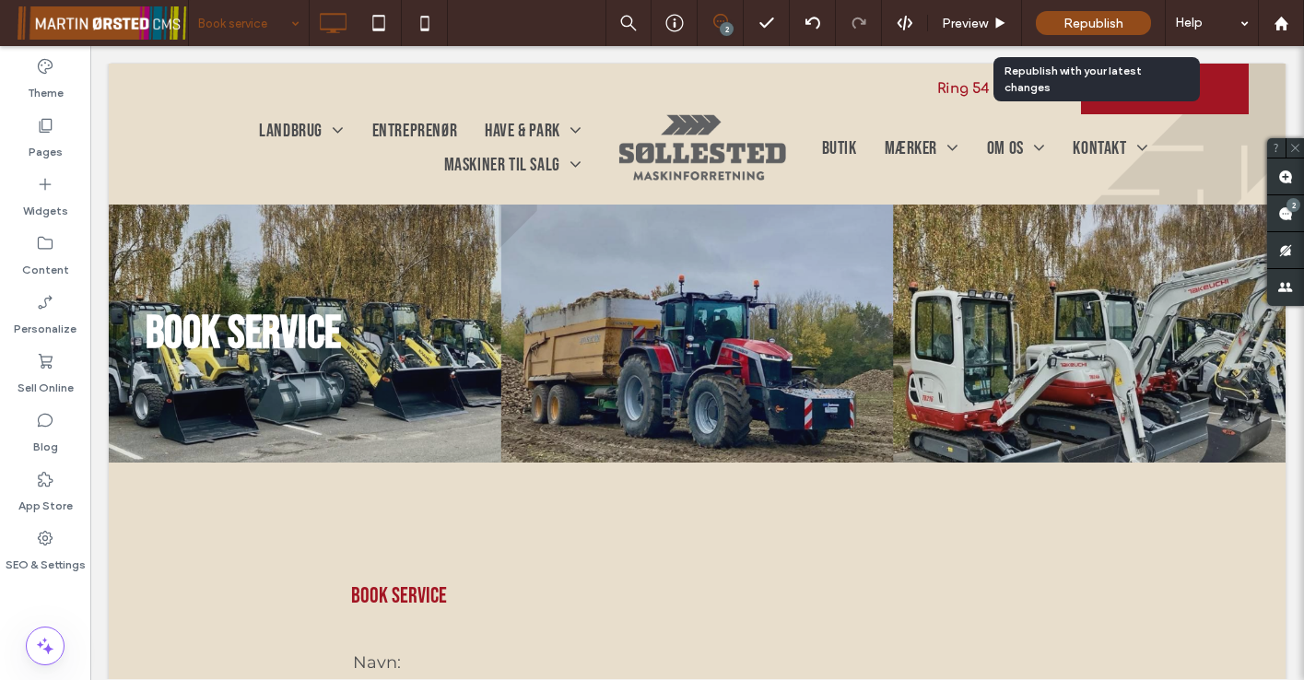
click at [1093, 19] on span "Republish" at bounding box center [1093, 24] width 60 height 16
